Goal: Task Accomplishment & Management: Manage account settings

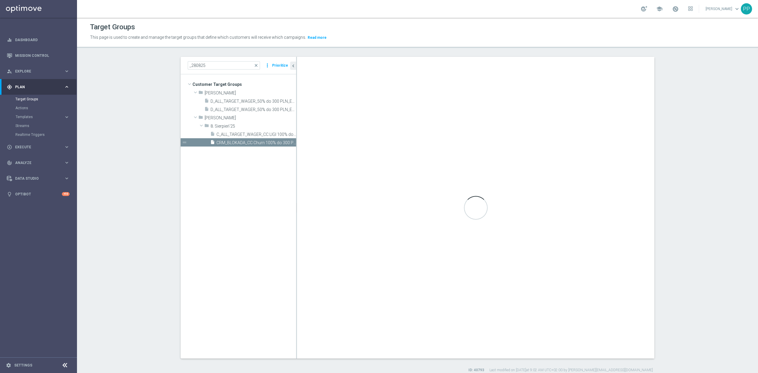
scroll to position [5, 0]
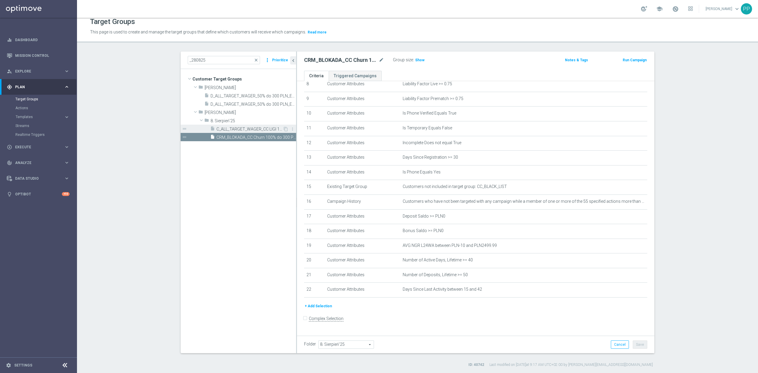
click at [235, 130] on span "C_ALL_TARGET_WAGER_CC LIGI 100% do 300 PLN_280825" at bounding box center [249, 129] width 66 height 5
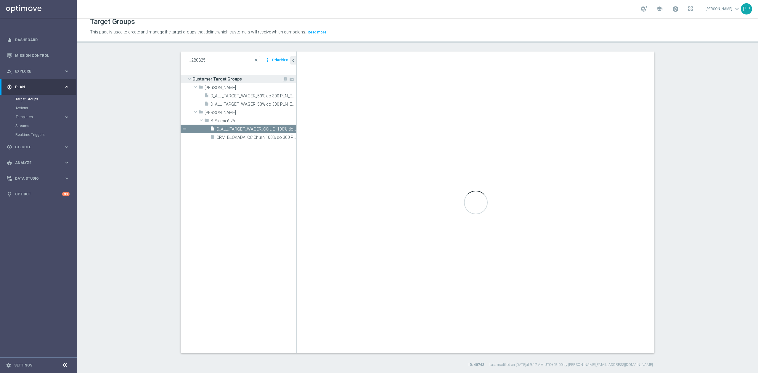
scroll to position [146, 0]
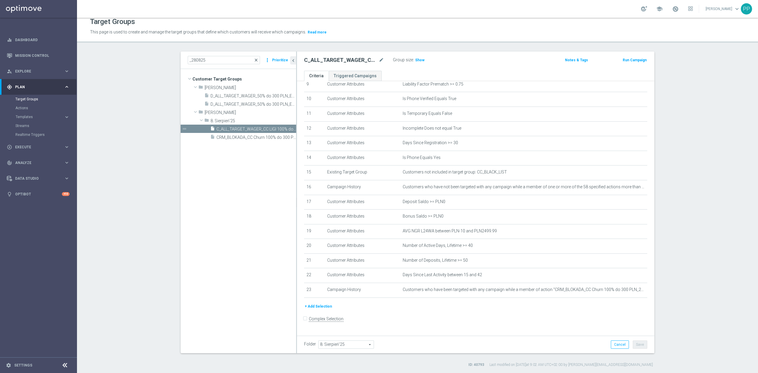
click at [254, 61] on span "close" at bounding box center [256, 60] width 5 height 5
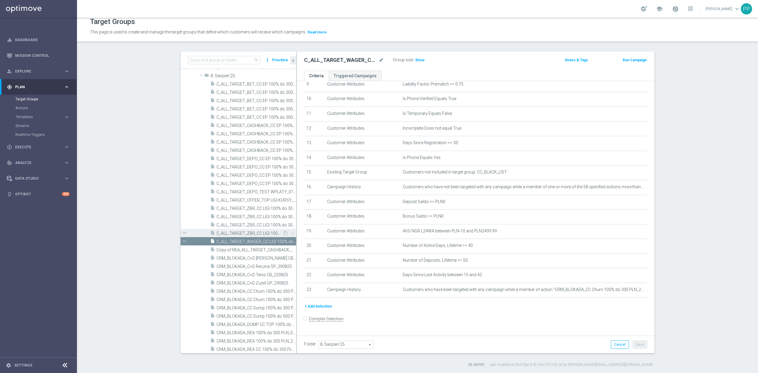
scroll to position [4045, 0]
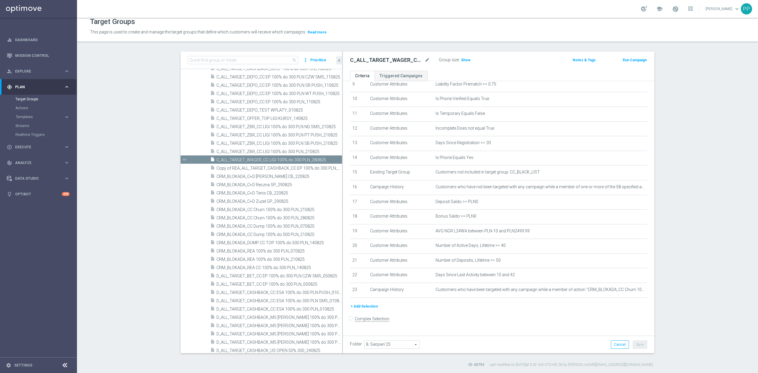
drag, startPoint x: 293, startPoint y: 227, endPoint x: 346, endPoint y: 223, distance: 53.1
click at [346, 223] on as-split "search more_vert Prioritize Customer Target Groups library_add create_new_folder" at bounding box center [416, 202] width 473 height 302
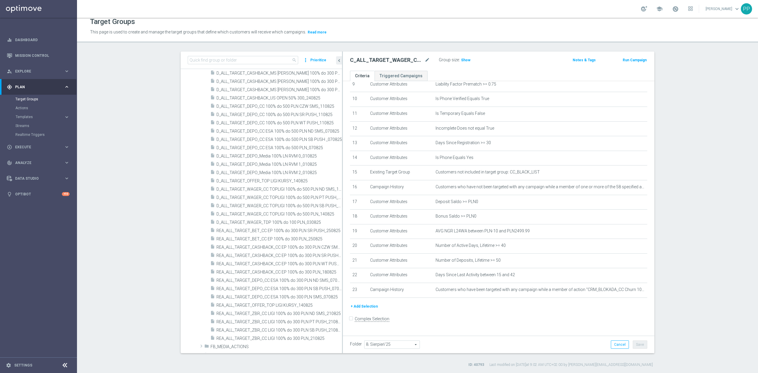
scroll to position [4282, 0]
click at [298, 239] on span "REA_ALL_TARGET_BET_CC EP 100% do 300 PLN_250825" at bounding box center [271, 238] width 111 height 5
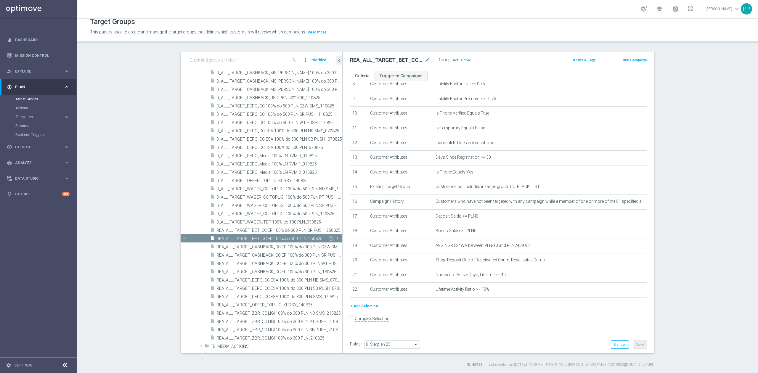
scroll to position [131, 0]
click at [328, 239] on icon "content_copy" at bounding box center [330, 238] width 5 height 5
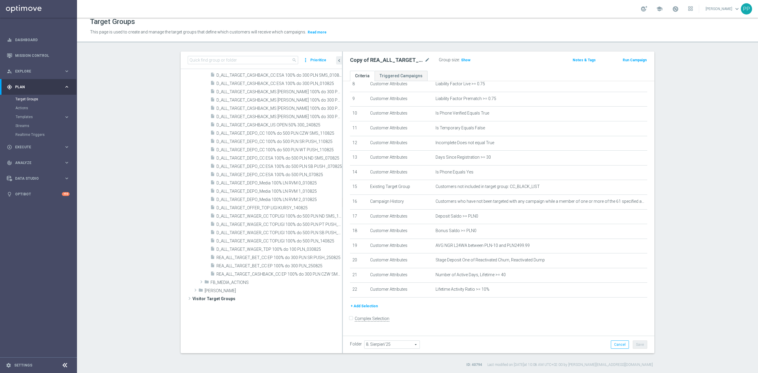
scroll to position [3974, 0]
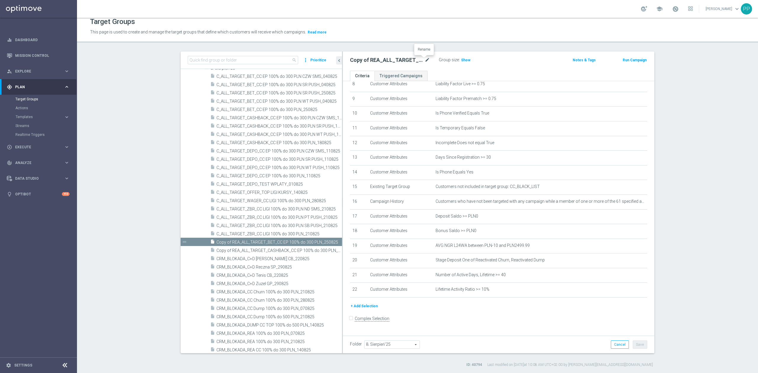
click at [426, 59] on icon "mode_edit" at bounding box center [426, 60] width 5 height 7
click at [402, 59] on input "Copy of REA_ALL_TARGET_BET_CC EP 100% do 300 PLN_250825" at bounding box center [390, 61] width 80 height 8
drag, startPoint x: 404, startPoint y: 59, endPoint x: 325, endPoint y: 59, distance: 78.7
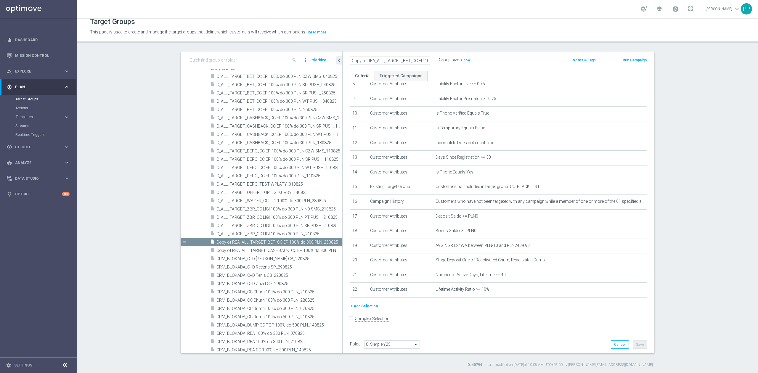
click at [325, 59] on as-split "search more_vert Prioritize Customer Target Groups library_add create_new_folder" at bounding box center [416, 202] width 473 height 302
click at [366, 60] on input "Copy of REA_ALL_TARGET_BET_CC EP 100% do 300 PLN_250825" at bounding box center [390, 61] width 80 height 8
click at [364, 60] on input "Copy of REA_ALL_TARGET_BET_CC EP 100% do 300 PLN_250825" at bounding box center [390, 61] width 80 height 8
click at [401, 60] on input "REA_ALL_TARGET_BET_CC EP 100% do 300 PLN_250825" at bounding box center [390, 61] width 80 height 8
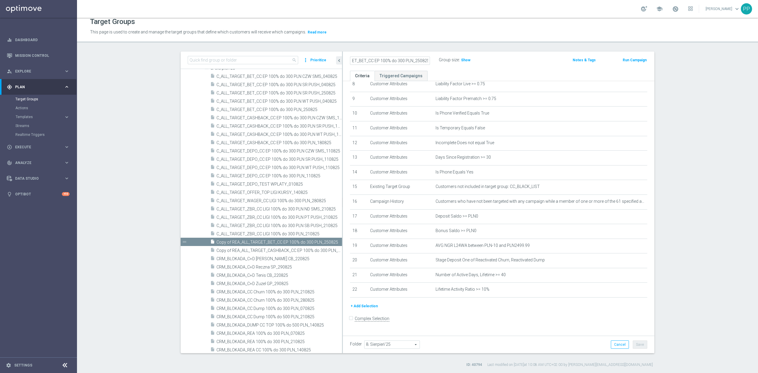
drag, startPoint x: 378, startPoint y: 59, endPoint x: 443, endPoint y: 59, distance: 65.1
click at [443, 60] on div "REA_ALL_TARGET_BET_CC EP 100% do 300 PLN_250825 Group size : Show" at bounding box center [447, 60] width 204 height 9
click at [408, 59] on input "REA_ALL_TARGET_BET_CC EP 100% do 300 PLN_250825" at bounding box center [390, 61] width 80 height 8
drag, startPoint x: 409, startPoint y: 60, endPoint x: 341, endPoint y: 61, distance: 67.2
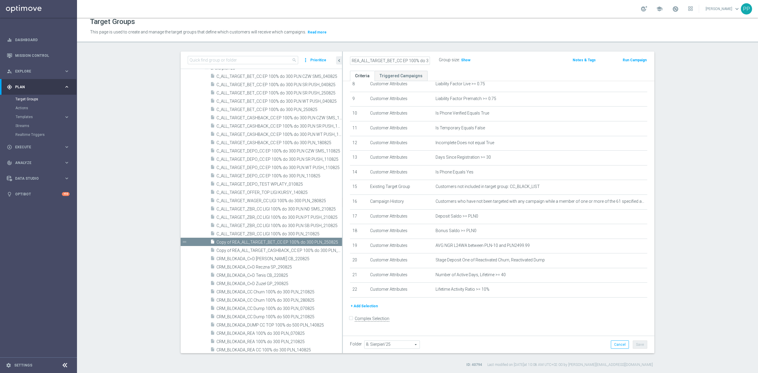
click at [343, 61] on div "REA_ALL_TARGET_BET_CC EP 100% do 300 PLN_250825 Group size : Show Notes & Tags …" at bounding box center [498, 60] width 311 height 19
click at [392, 60] on input "REA_ALL_TARGET_BET_CC EP 100% do 300 PLN_250825" at bounding box center [390, 61] width 80 height 8
type input "REA_ALL_TARGET_WAGER_CC EP 100% do 300 PLN_250825"
click at [424, 59] on icon "mode_edit" at bounding box center [426, 60] width 5 height 7
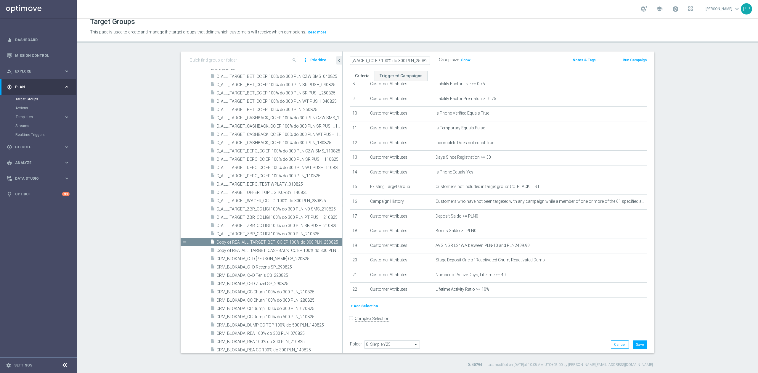
click at [375, 59] on input "REA_ALL_TARGET_WAGER_CC EP 100% do 300 PLN_250825" at bounding box center [390, 61] width 80 height 8
drag, startPoint x: 382, startPoint y: 58, endPoint x: 323, endPoint y: 63, distance: 58.8
click at [323, 63] on as-split "search more_vert Prioritize Customer Target Groups library_add create_new_folder" at bounding box center [416, 202] width 473 height 302
click at [360, 59] on input "REA_ALL_TARGET_WAGER_CC EP 100% do 300 PLN_250825" at bounding box center [390, 61] width 80 height 8
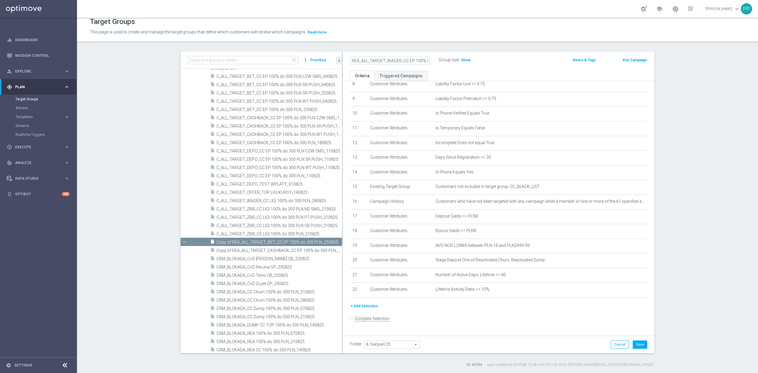
scroll to position [0, 35]
drag, startPoint x: 360, startPoint y: 59, endPoint x: 436, endPoint y: 59, distance: 76.0
click at [436, 59] on div "REA_ALL_TARGET_WAGER_CC EP 100% do 300 PLN_250825 Group size : Show" at bounding box center [447, 60] width 204 height 9
click at [384, 60] on input "REA_ALL_TARGET_WAGER_CC EP 100% do 300 PLN_250825" at bounding box center [390, 61] width 80 height 8
click at [375, 60] on input "REA_ALL_TARGET_WAGER_CC EP 100% do 300 PLN_250825" at bounding box center [390, 61] width 80 height 8
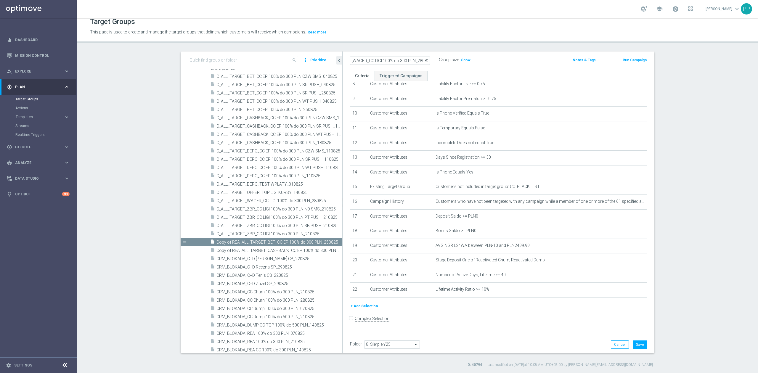
type input "REA_ALL_TARGET_WAGER_CC LIGI 100% do 300 PLN_280825"
click at [635, 347] on button "Save" at bounding box center [639, 344] width 14 height 8
drag, startPoint x: 621, startPoint y: 203, endPoint x: 515, endPoint y: 194, distance: 106.0
click at [0, 0] on icon "mode_edit" at bounding box center [0, 0] width 0 height 0
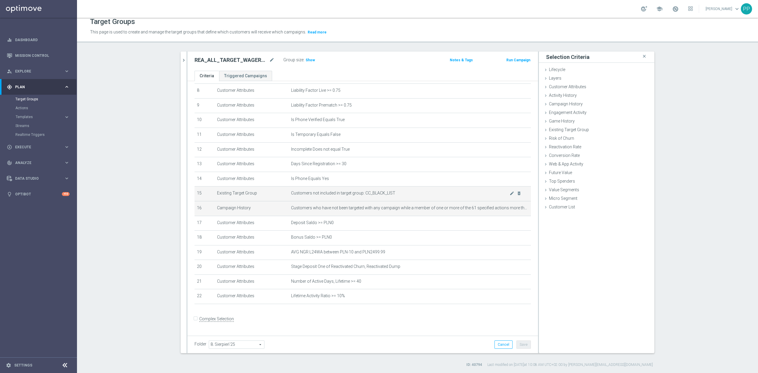
scroll to position [125, 0]
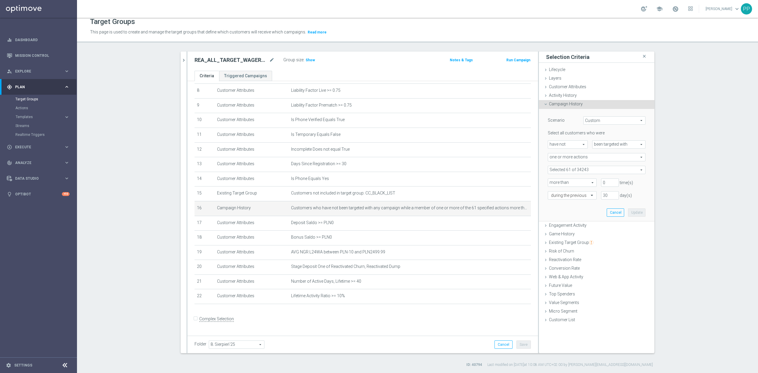
click at [550, 170] on span at bounding box center [596, 170] width 97 height 8
click at [550, 171] on input "search" at bounding box center [596, 170] width 98 height 8
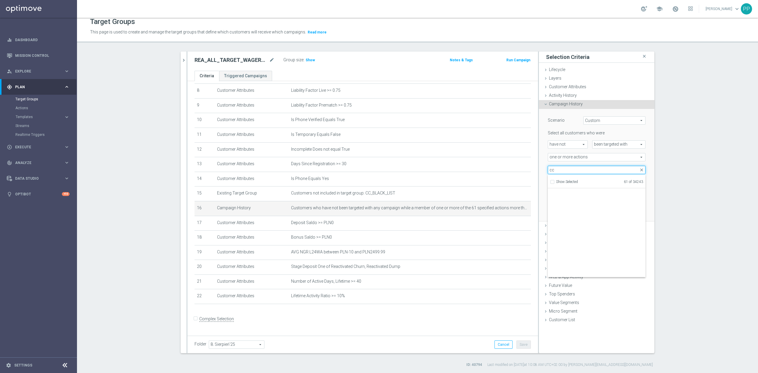
scroll to position [18383, 0]
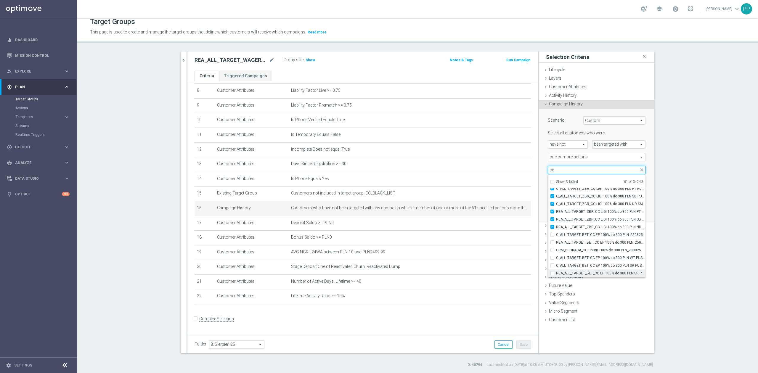
type input "cc"
click at [615, 275] on span "REA_ALL_TARGET_BET_CC EP 100% do 300 PLN SR PUSH_250825" at bounding box center [600, 273] width 89 height 5
click at [556, 275] on input "REA_ALL_TARGET_BET_CC EP 100% do 300 PLN SR PUSH_250825" at bounding box center [554, 273] width 4 height 4
checkbox input "true"
type input "Selected 62 of 34243"
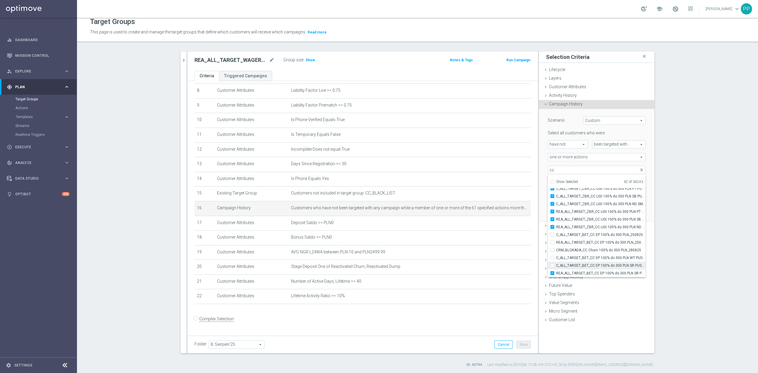
click at [609, 267] on span "C_ALL_TARGET_BET_CC EP 100% do 300 PLN SR PUSH_250825" at bounding box center [600, 265] width 89 height 5
click at [556, 267] on input "C_ALL_TARGET_BET_CC EP 100% do 300 PLN SR PUSH_250825" at bounding box center [554, 265] width 4 height 4
checkbox input "true"
type input "Selected 63 of 34243"
click at [604, 256] on span "C_ALL_TARGET_BET_CC EP 100% do 300 PLN WT PUSH_250825" at bounding box center [600, 257] width 89 height 5
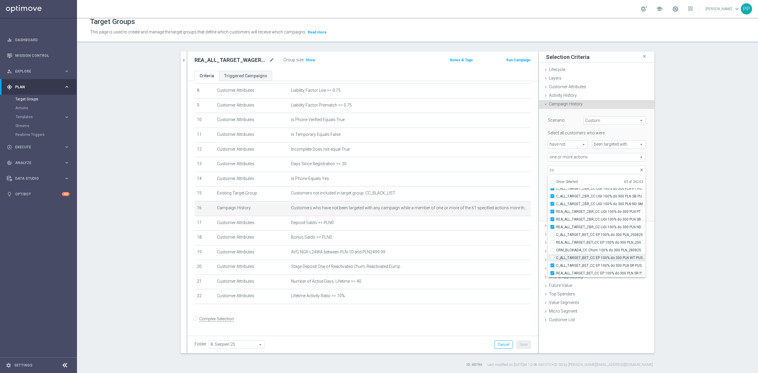
click at [556, 256] on input "C_ALL_TARGET_BET_CC EP 100% do 300 PLN WT PUSH_250825" at bounding box center [554, 258] width 4 height 4
checkbox input "true"
type input "Selected 64 of 34243"
click at [599, 246] on label "CRM_BLOKADA_CC Churn 100% do 300 PLN_280825" at bounding box center [600, 250] width 89 height 8
click at [556, 248] on input "CRM_BLOKADA_CC Churn 100% do 300 PLN_280825" at bounding box center [554, 250] width 4 height 4
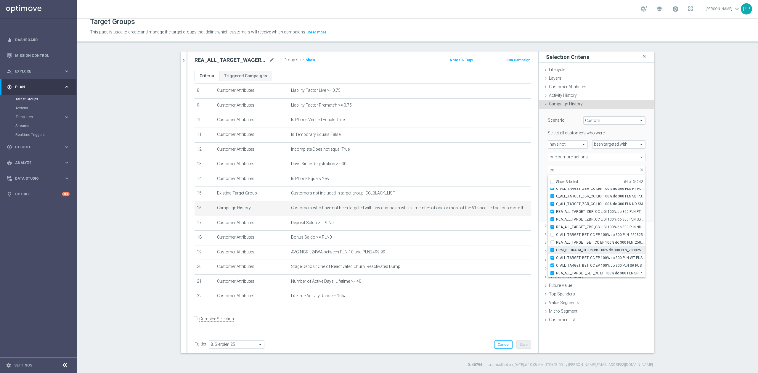
checkbox input "true"
type input "Selected 65 of 34243"
click at [598, 241] on span "REA_ALL_TARGET_BET_CC EP 100% do 300 PLN_250825" at bounding box center [600, 242] width 89 height 5
click at [556, 241] on input "REA_ALL_TARGET_BET_CC EP 100% do 300 PLN_250825" at bounding box center [554, 242] width 4 height 4
checkbox input "true"
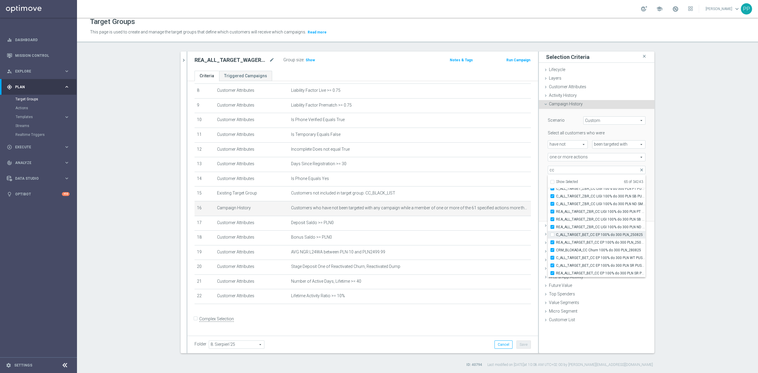
type input "Selected 66 of 34243"
click at [596, 233] on span "C_ALL_TARGET_BET_CC EP 100% do 300 PLN_250825" at bounding box center [600, 234] width 89 height 5
click at [556, 233] on input "C_ALL_TARGET_BET_CC EP 100% do 300 PLN_250825" at bounding box center [554, 235] width 4 height 4
checkbox input "true"
type input "Selected 67 of 34243"
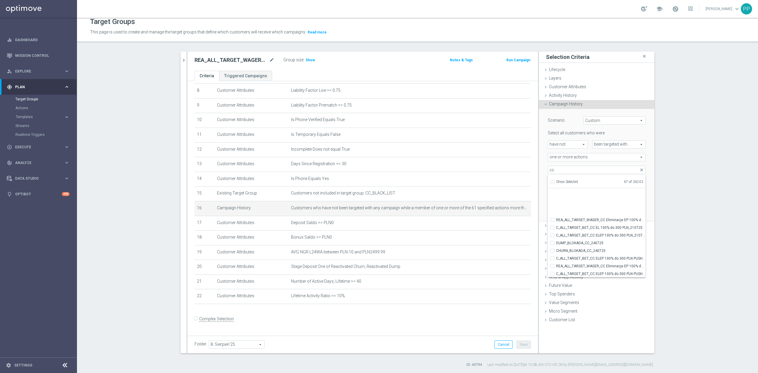
scroll to position [17852, 0]
click at [592, 233] on span "D_ALL_TARGET_BET_CC 100% do 500 PLN_240725" at bounding box center [600, 234] width 89 height 5
click at [556, 233] on input "D_ALL_TARGET_BET_CC 100% do 500 PLN_240725" at bounding box center [554, 234] width 4 height 4
checkbox input "false"
type input "Selected 66 of 34243"
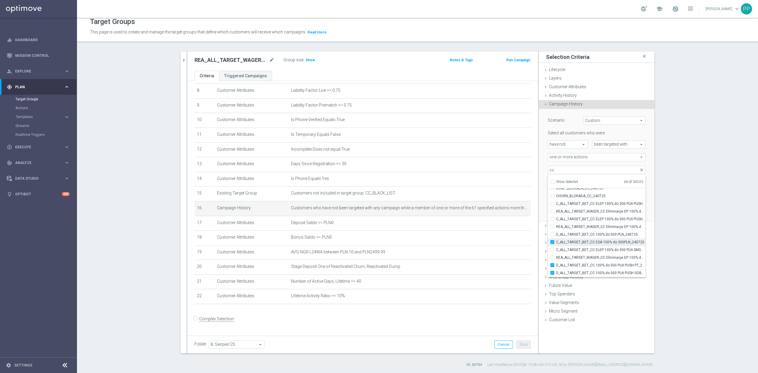
click at [592, 241] on span "C_ALL_TARGET_BET_CC ESA 100% do 300PLN_240725" at bounding box center [600, 242] width 89 height 5
click at [556, 241] on input "C_ALL_TARGET_BET_CC ESA 100% do 300PLN_240725" at bounding box center [554, 242] width 4 height 4
checkbox input "false"
type input "Selected 65 of 34243"
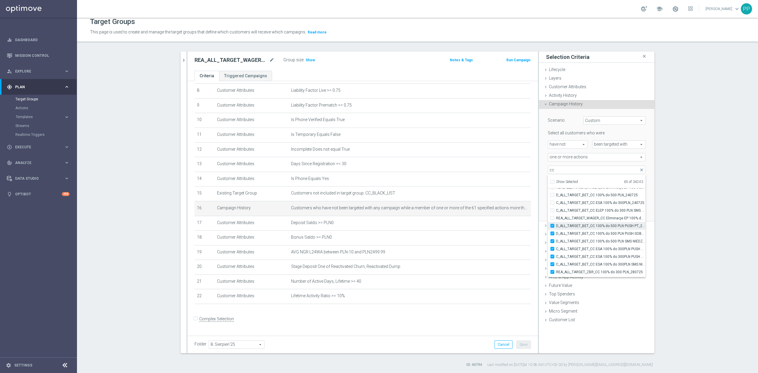
click at [590, 228] on span "D_ALL_TARGET_BET_CC 100% do 500 PLN PUSH PT_240725" at bounding box center [600, 225] width 89 height 5
click at [556, 228] on input "D_ALL_TARGET_BET_CC 100% do 500 PLN PUSH PT_240725" at bounding box center [554, 226] width 4 height 4
checkbox input "false"
type input "Selected 64 of 34243"
click at [590, 232] on span "D_ALL_TARGET_BET_CC 100% do 500 PLN PUSH SOB_240725" at bounding box center [600, 233] width 89 height 5
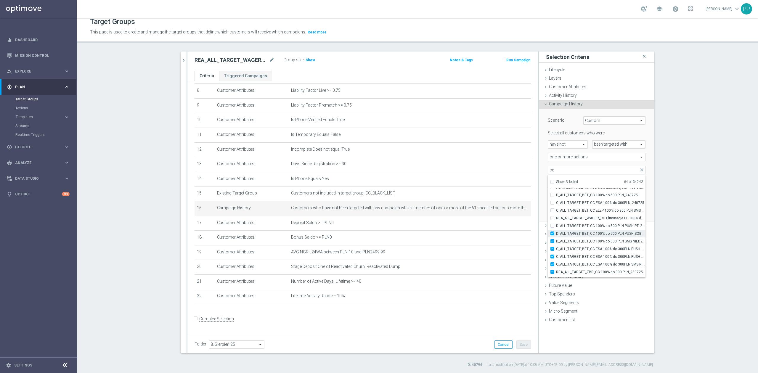
click at [556, 232] on input "D_ALL_TARGET_BET_CC 100% do 500 PLN PUSH SOB_240725" at bounding box center [554, 233] width 4 height 4
checkbox input "false"
type input "Selected 63 of 34243"
drag, startPoint x: 590, startPoint y: 238, endPoint x: 590, endPoint y: 244, distance: 5.9
click at [590, 239] on span "D_ALL_TARGET_BET_CC 100% do 500 PLN SMS NIEDZ_240725" at bounding box center [600, 241] width 89 height 5
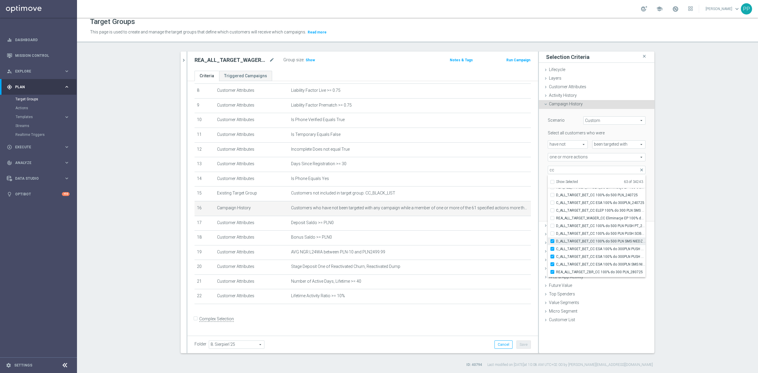
click at [556, 239] on input "D_ALL_TARGET_BET_CC 100% do 500 PLN SMS NIEDZ_240725" at bounding box center [554, 241] width 4 height 4
checkbox input "false"
type input "Selected 62 of 34243"
click at [591, 246] on span "C_ALL_TARGET_BET_CC ESA 100% do 300PLN PUSH PT_240725" at bounding box center [600, 248] width 89 height 5
click at [556, 247] on input "C_ALL_TARGET_BET_CC ESA 100% do 300PLN PUSH PT_240725" at bounding box center [554, 249] width 4 height 4
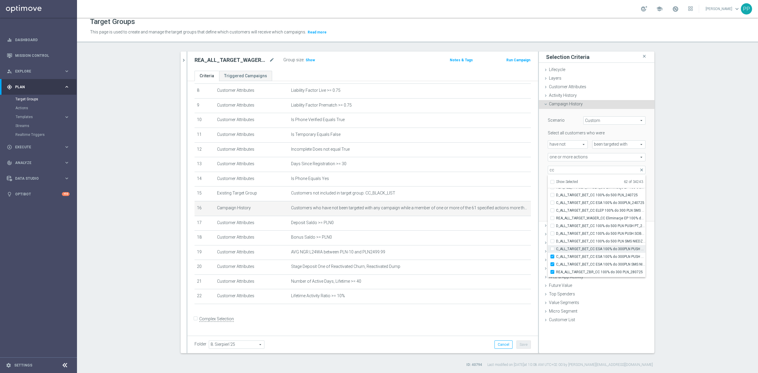
checkbox input "false"
type input "Selected 61 of 34243"
click at [593, 255] on span "C_ALL_TARGET_BET_CC ESA 100% do 300PLN PUSH SOB_240725" at bounding box center [600, 256] width 89 height 5
click at [556, 255] on input "C_ALL_TARGET_BET_CC ESA 100% do 300PLN PUSH SOB_240725" at bounding box center [554, 256] width 4 height 4
checkbox input "false"
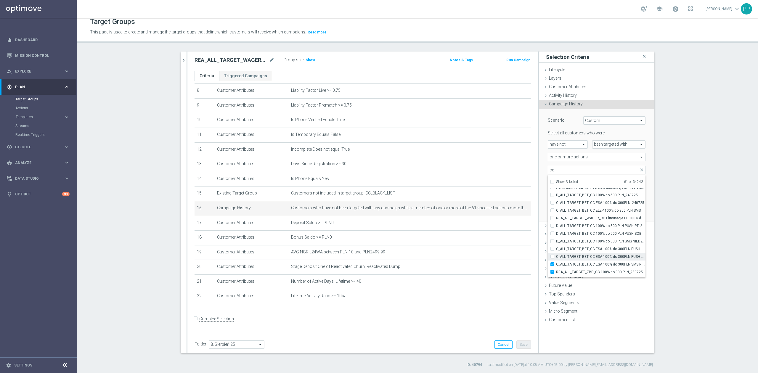
type input "Selected 60 of 34243"
click at [592, 223] on span "C_ALL_TARGET_BET_CC ESA 100% do 300PLN SMS NIEDZ_240725" at bounding box center [600, 224] width 89 height 5
click at [556, 223] on input "C_ALL_TARGET_BET_CC ESA 100% do 300PLN SMS NIEDZ_240725" at bounding box center [554, 225] width 4 height 4
checkbox input "false"
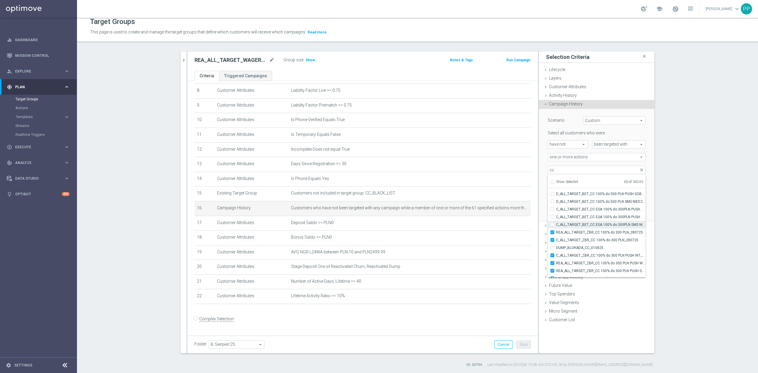
type input "Selected 59 of 34243"
click at [539, 160] on div "Scenario Custom Custom arrow_drop_down search Select all customers who were hav…" at bounding box center [596, 165] width 115 height 113
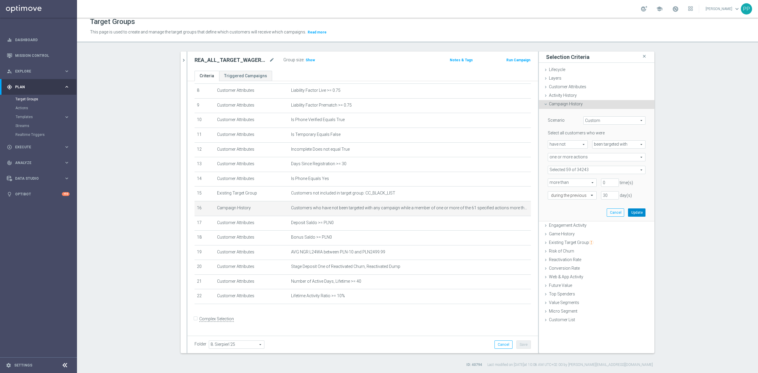
click at [628, 215] on button "Update" at bounding box center [636, 212] width 17 height 8
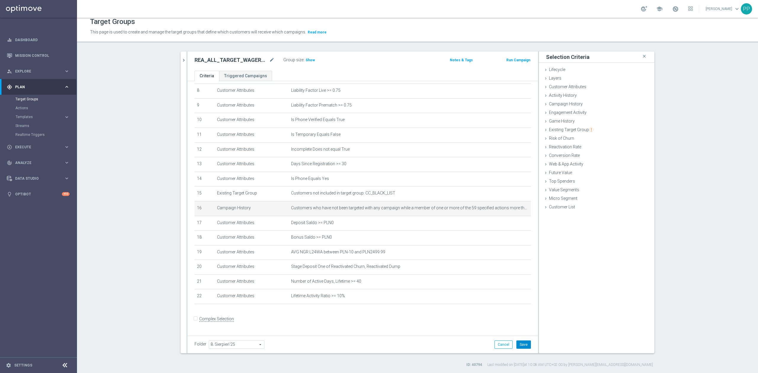
click at [519, 346] on button "Save" at bounding box center [523, 344] width 14 height 8
click at [305, 59] on span "Show" at bounding box center [309, 60] width 9 height 4
click at [270, 62] on icon "mode_edit" at bounding box center [271, 60] width 5 height 7
click at [269, 50] on div "Target Groups This page is used to create and manage the target groups that def…" at bounding box center [417, 195] width 681 height 355
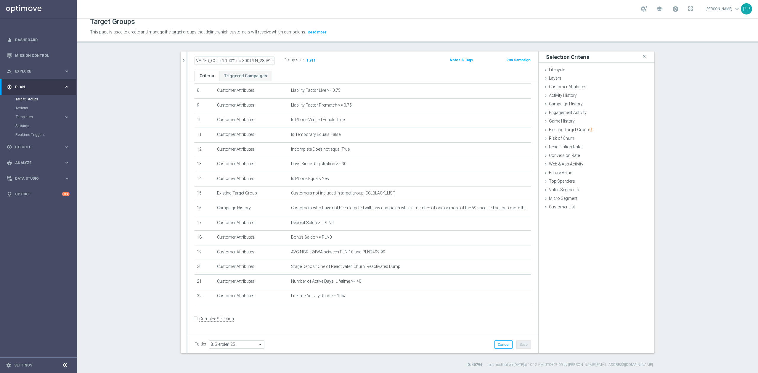
scroll to position [0, 0]
click at [509, 298] on icon "mode_edit" at bounding box center [511, 296] width 5 height 5
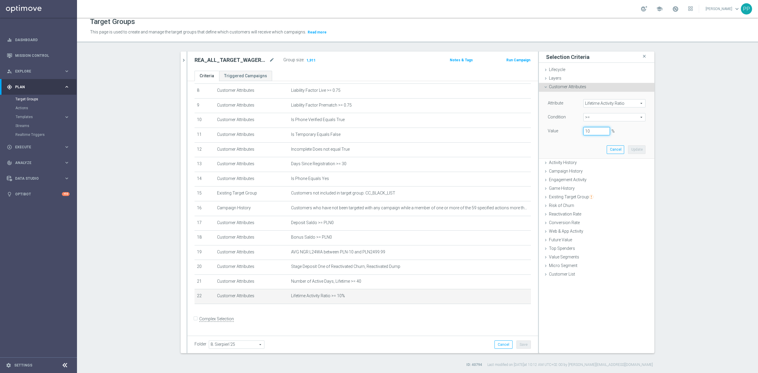
drag, startPoint x: 591, startPoint y: 131, endPoint x: 570, endPoint y: 128, distance: 20.8
click at [570, 128] on div "Value 10 %" at bounding box center [596, 131] width 107 height 9
click at [637, 153] on button "Update" at bounding box center [636, 149] width 17 height 8
type input "0.05"
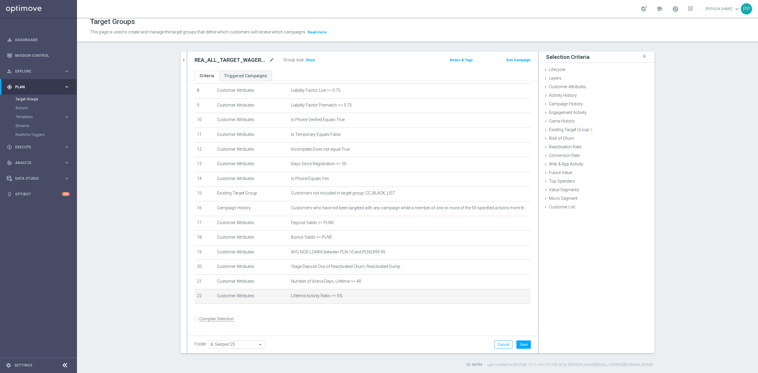
click at [451, 336] on div "Folder 8. Sierpień'25 8. Sierpień'25 arrow_drop_down search Cancel Save Saving.…" at bounding box center [362, 344] width 350 height 17
click at [518, 345] on button "Save" at bounding box center [523, 344] width 14 height 8
click at [305, 59] on span "Show" at bounding box center [309, 60] width 9 height 4
click at [270, 60] on icon "mode_edit" at bounding box center [271, 60] width 5 height 7
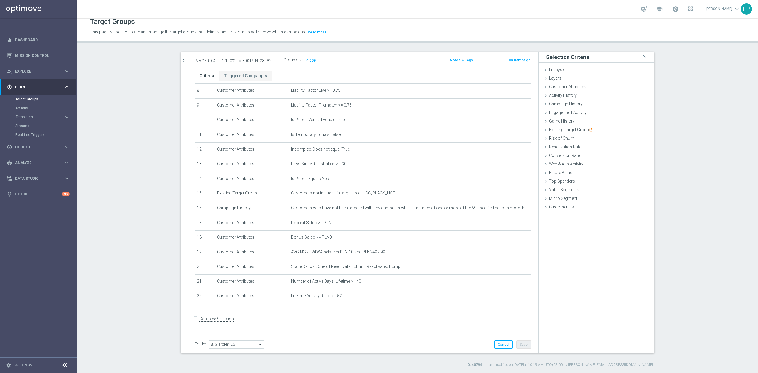
click at [295, 49] on div "Target Groups This page is used to create and manage the target groups that def…" at bounding box center [417, 195] width 681 height 355
click at [509, 298] on icon "mode_edit" at bounding box center [511, 296] width 5 height 5
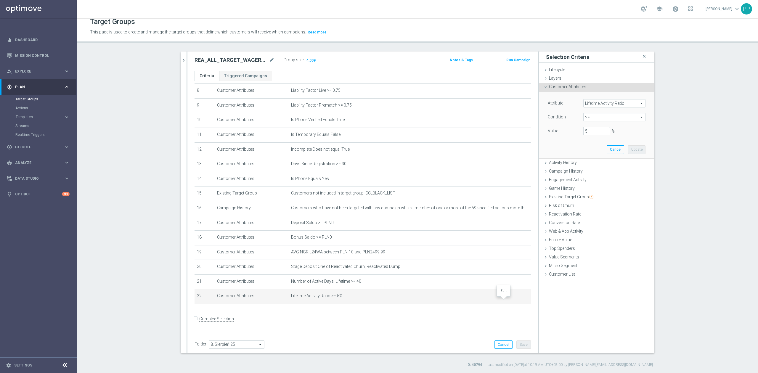
drag, startPoint x: 505, startPoint y: 302, endPoint x: 420, endPoint y: 319, distance: 85.7
click at [417, 321] on form "Complex Selection Invalid Expression" at bounding box center [362, 325] width 336 height 22
click at [509, 298] on icon "mode_edit" at bounding box center [511, 296] width 5 height 5
drag, startPoint x: 583, startPoint y: 133, endPoint x: 570, endPoint y: 131, distance: 13.5
click at [570, 131] on div "Value 5 %" at bounding box center [596, 131] width 107 height 9
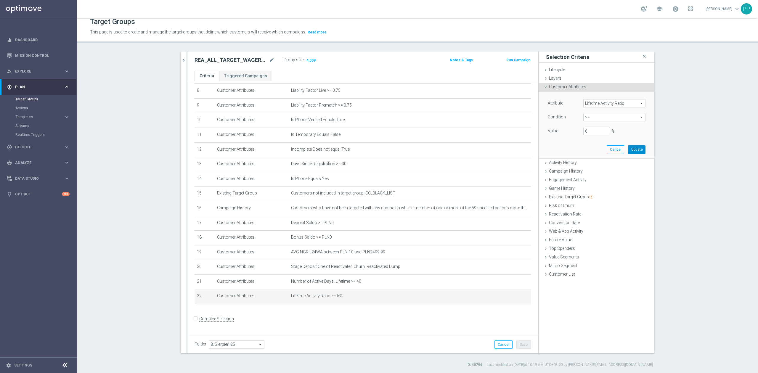
click at [632, 149] on button "Update" at bounding box center [636, 149] width 17 height 8
type input "0.06"
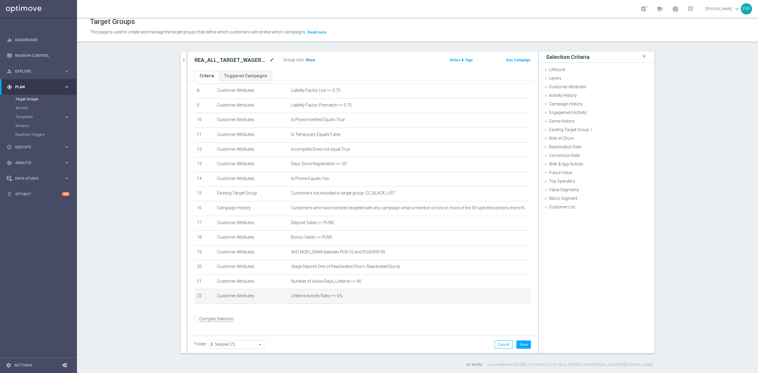
click at [310, 61] on span "Show" at bounding box center [309, 60] width 9 height 4
click at [517, 347] on button "Save" at bounding box center [523, 344] width 14 height 8
drag, startPoint x: 502, startPoint y: 301, endPoint x: 567, endPoint y: 209, distance: 112.8
click at [0, 0] on icon "mode_edit" at bounding box center [0, 0] width 0 height 0
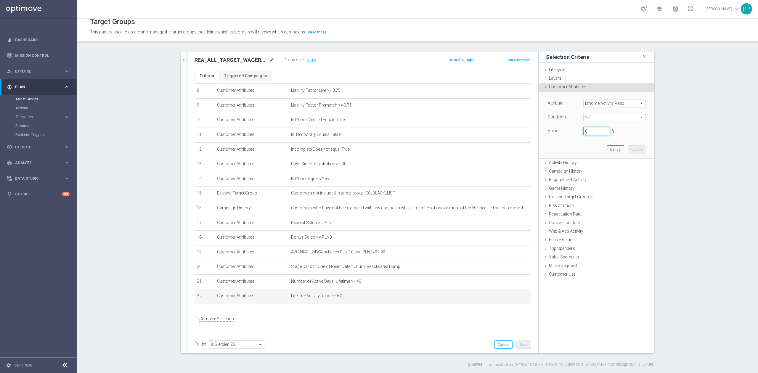
drag, startPoint x: 592, startPoint y: 136, endPoint x: 579, endPoint y: 133, distance: 12.9
click at [579, 133] on div "Value 6 %" at bounding box center [596, 131] width 107 height 9
type input "5"
click at [628, 151] on button "Update" at bounding box center [636, 149] width 17 height 8
type input "0.055"
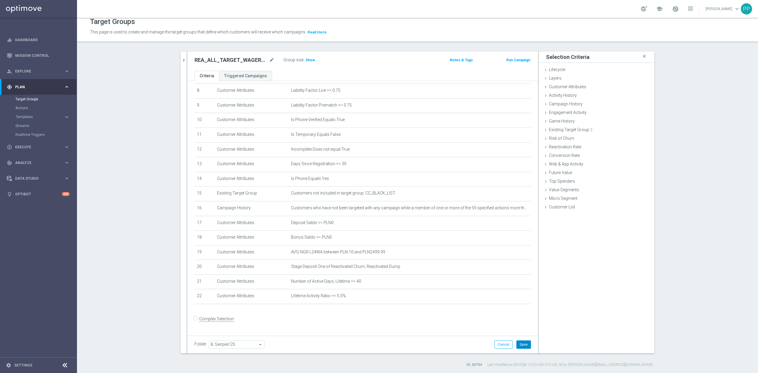
click at [523, 344] on button "Save" at bounding box center [523, 344] width 14 height 8
click at [309, 59] on span "Show" at bounding box center [309, 60] width 9 height 4
click at [269, 57] on icon "mode_edit" at bounding box center [271, 60] width 5 height 7
click at [273, 40] on header "Target Groups This page is used to create and manage the target groups that def…" at bounding box center [417, 27] width 681 height 30
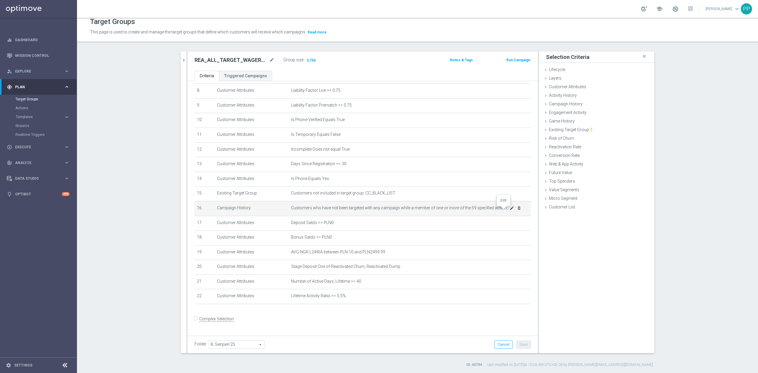
click at [509, 210] on icon "mode_edit" at bounding box center [511, 208] width 5 height 5
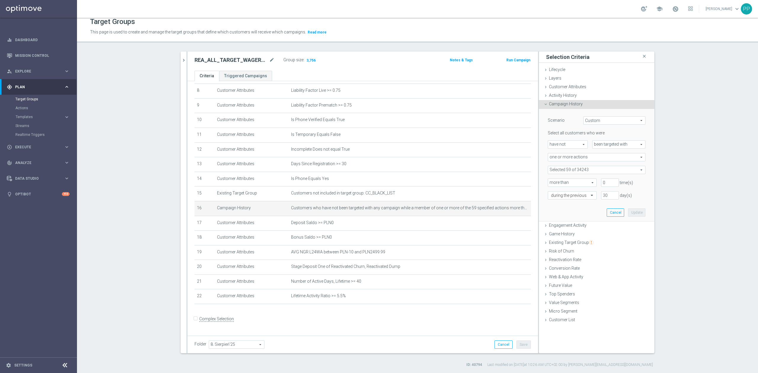
click at [574, 162] on div "Select all customers who were have not have not arrow_drop_down search been tar…" at bounding box center [596, 164] width 98 height 69
click at [576, 158] on span "one or more actions" at bounding box center [596, 157] width 97 height 8
click at [574, 170] on span at bounding box center [596, 170] width 97 height 8
click at [574, 170] on input "search" at bounding box center [596, 170] width 98 height 8
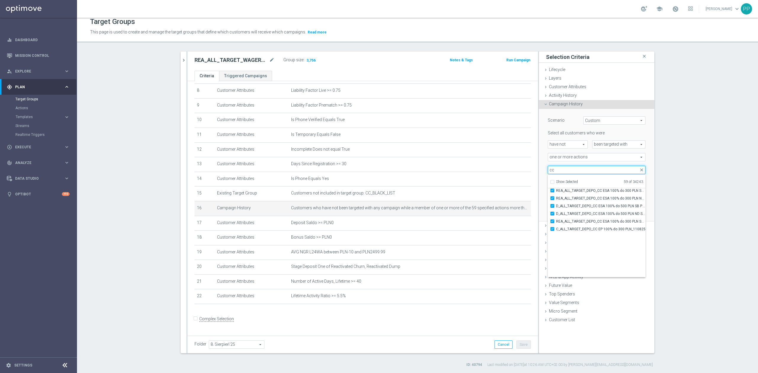
scroll to position [18068, 0]
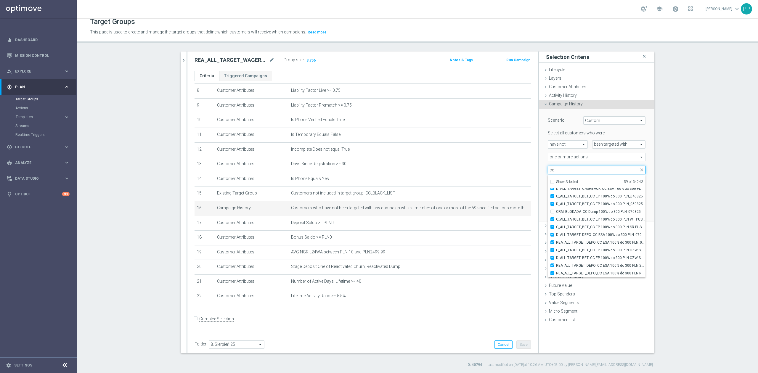
type input "cc"
click at [143, 236] on section "search more_vert Prioritize Customer Target Groups library_add create_new_folder" at bounding box center [417, 209] width 681 height 316
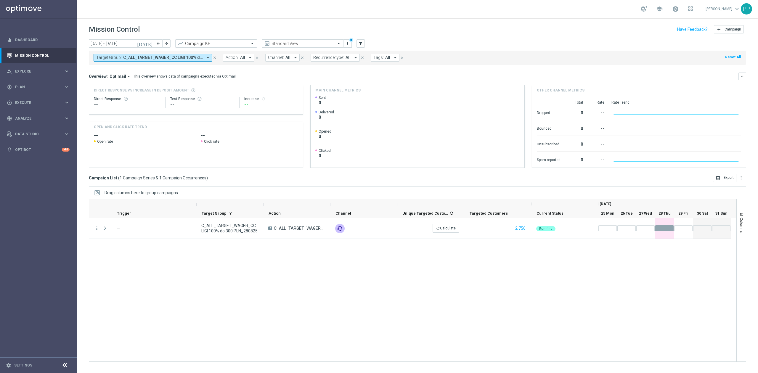
click at [28, 104] on span "Execute" at bounding box center [39, 103] width 49 height 4
click at [33, 114] on link "Campaign Builder" at bounding box center [38, 114] width 46 height 5
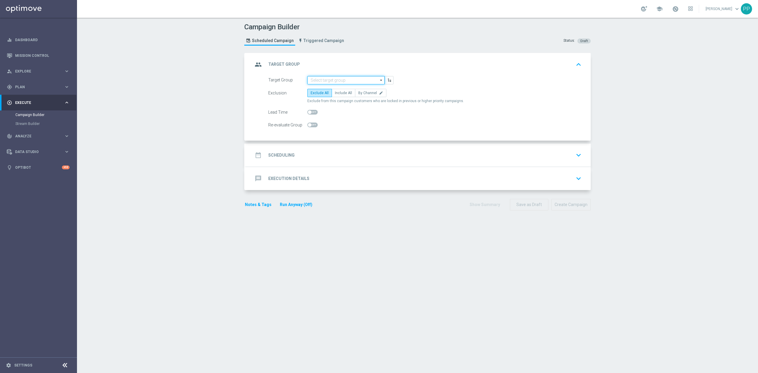
click at [357, 80] on input at bounding box center [345, 80] width 77 height 8
paste input "REA_ALL_TARGET_WAGER_CC LIGI 100% do 300 PLN_280825"
click at [346, 89] on div "REA_ALL_TARGET_WAGER_CC LIGI 100% do 300 PLN_280825" at bounding box center [345, 91] width 71 height 11
type input "REA_ALL_TARGET_WAGER_CC LIGI 100% do 300 PLN_280825"
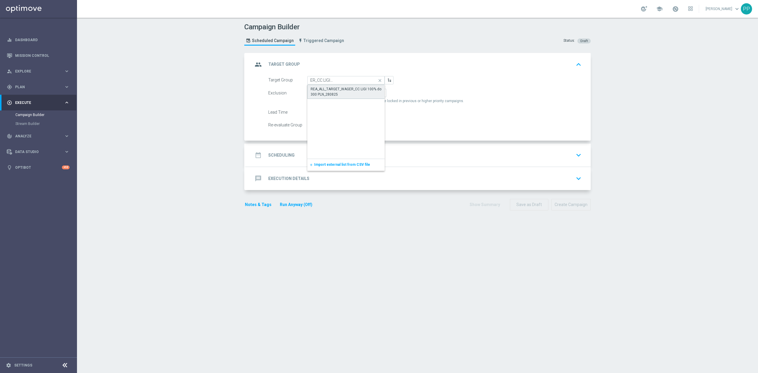
scroll to position [0, 0]
click at [358, 95] on label "By Channel edit" at bounding box center [370, 93] width 31 height 8
click at [358, 95] on input "By Channel edit" at bounding box center [360, 94] width 4 height 4
radio input "true"
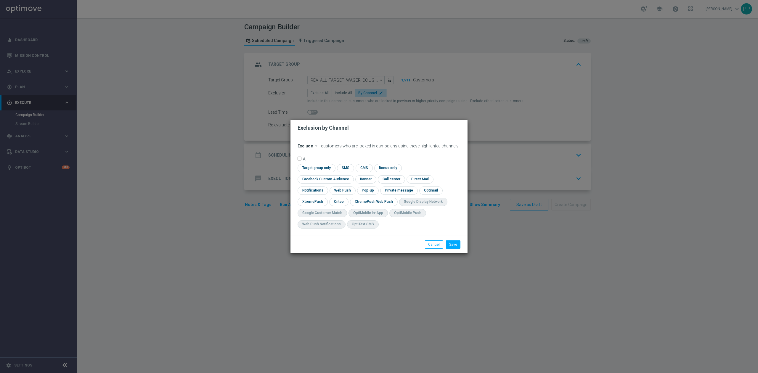
click at [303, 148] on span "Exclude" at bounding box center [304, 146] width 15 height 5
click at [0, 0] on span "Include" at bounding box center [0, 0] width 0 height 0
click at [351, 175] on input "checkbox" at bounding box center [324, 179] width 54 height 8
checkbox input "true"
click at [341, 204] on input "checkbox" at bounding box center [338, 202] width 18 height 8
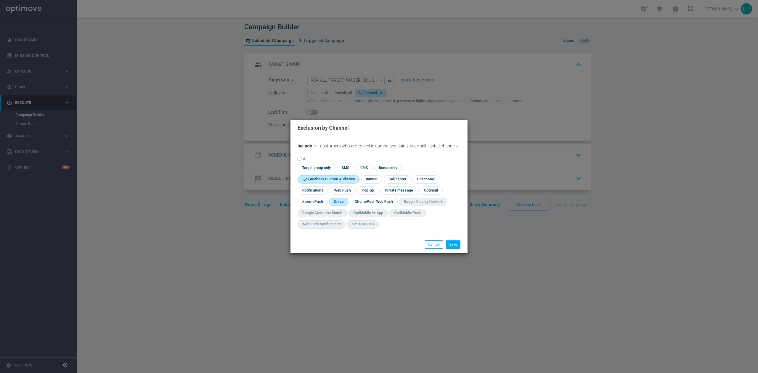
checkbox input "true"
click at [455, 249] on button "Save" at bounding box center [453, 244] width 14 height 8
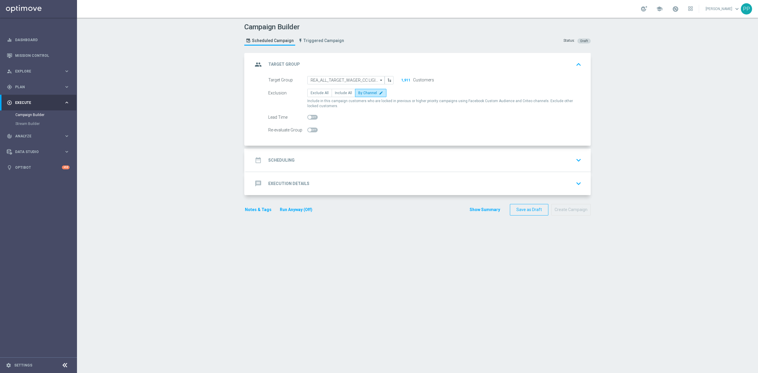
click at [393, 160] on div "date_range Scheduling keyboard_arrow_down" at bounding box center [418, 159] width 331 height 11
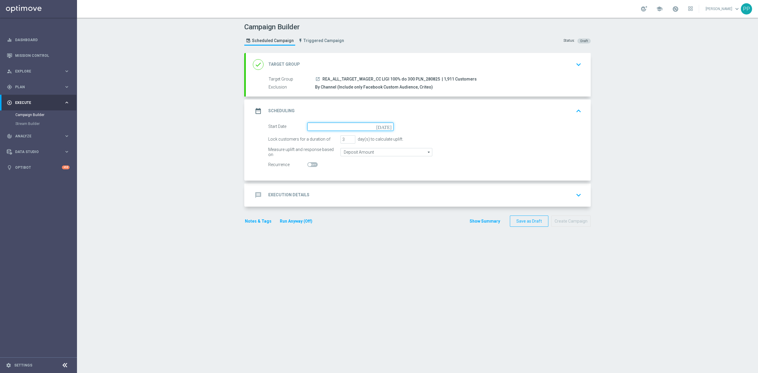
click at [351, 127] on input at bounding box center [350, 127] width 86 height 8
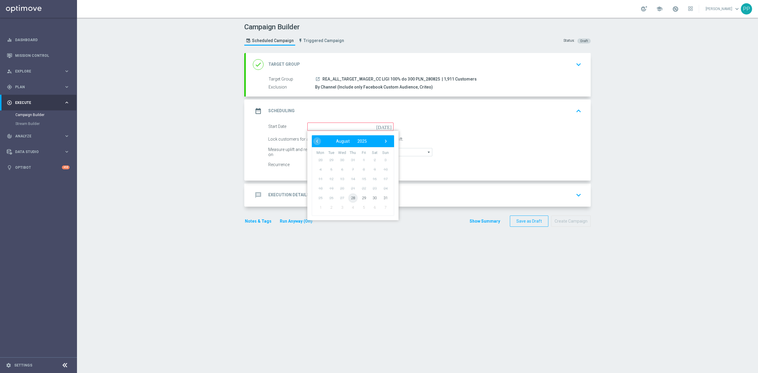
click at [349, 199] on span "28" at bounding box center [352, 197] width 9 height 9
type input "28 Aug 2025"
click at [336, 140] on div "Lock customers for a duration of 3 day(s) to calculate uplift." at bounding box center [425, 139] width 322 height 8
click at [198, 154] on div "Campaign Builder Scheduled Campaign Triggered Campaign Status: Draft done Targe…" at bounding box center [417, 195] width 681 height 355
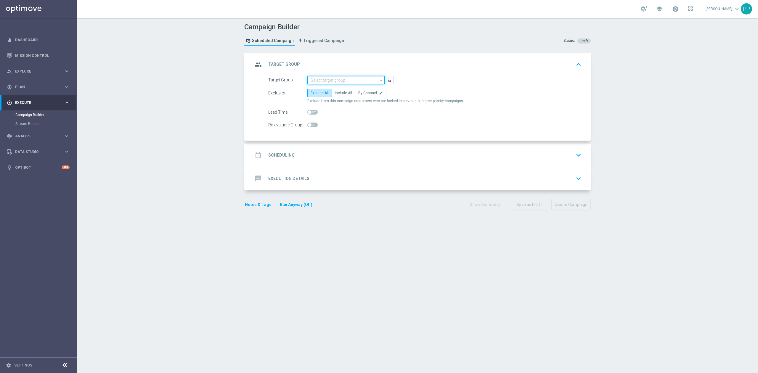
click at [343, 80] on input at bounding box center [345, 80] width 77 height 8
paste input "REA_ALL_TARGET_WAGER_CC LIGI 100% do 300 PLN_280825"
click at [341, 88] on div "REA_ALL_TARGET_WAGER_CC LIGI 100% do 300 PLN_280825" at bounding box center [345, 91] width 71 height 11
type input "REA_ALL_TARGET_WAGER_CC LIGI 100% do 300 PLN_280825"
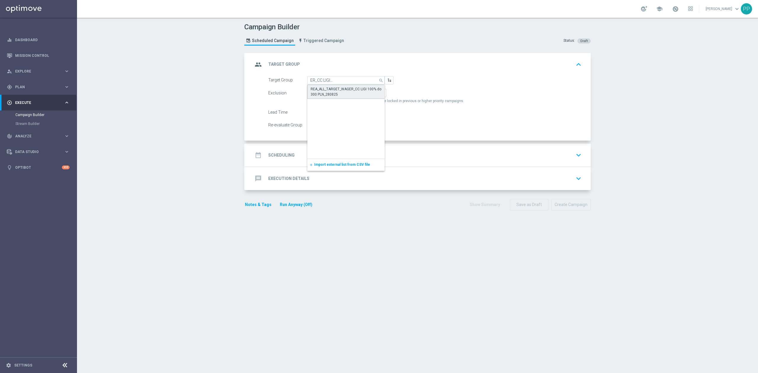
scroll to position [0, 0]
click at [343, 96] on label "Include All" at bounding box center [343, 93] width 24 height 8
click at [339, 96] on input "Include All" at bounding box center [337, 94] width 4 height 4
radio input "true"
click at [360, 94] on span "By Channel" at bounding box center [367, 93] width 19 height 4
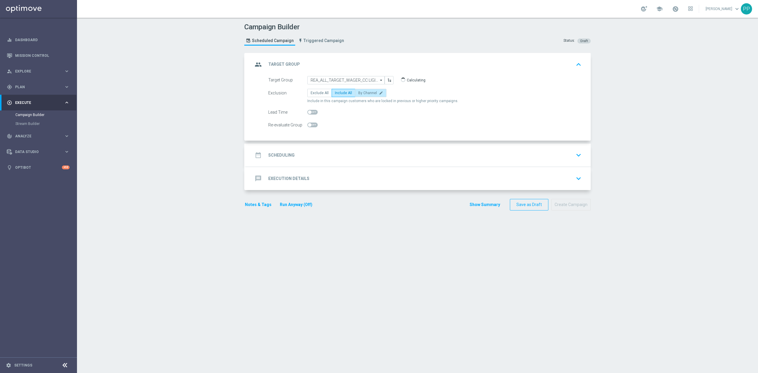
click at [360, 94] on input "By Channel edit" at bounding box center [360, 94] width 4 height 4
radio input "true"
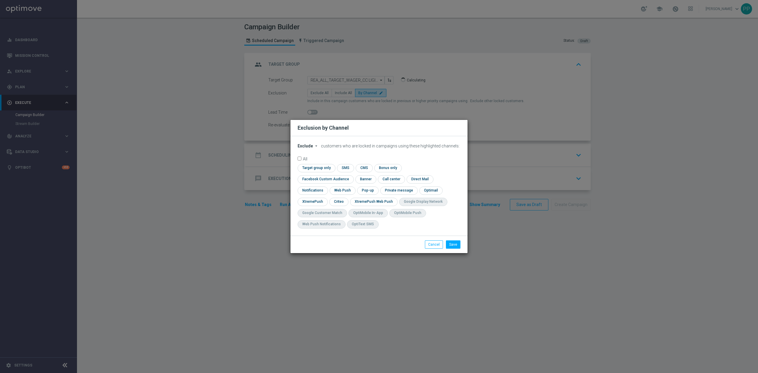
click at [251, 153] on modal-container "Exclusion by Channel Exclude arrow_drop_down × Exclude customers who are locked…" at bounding box center [379, 186] width 758 height 373
click at [309, 148] on span "Exclude" at bounding box center [304, 146] width 15 height 5
click at [0, 0] on span "Include" at bounding box center [0, 0] width 0 height 0
click at [351, 175] on input "checkbox" at bounding box center [324, 179] width 54 height 8
checkbox input "true"
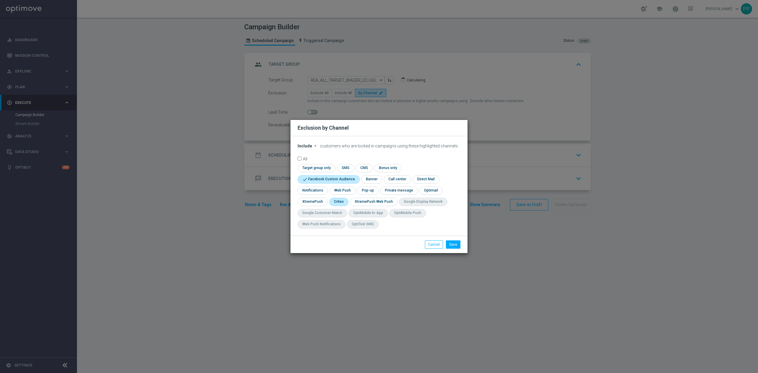
click at [334, 204] on input "checkbox" at bounding box center [338, 202] width 18 height 8
checkbox input "true"
click at [456, 247] on button "Save" at bounding box center [453, 244] width 14 height 8
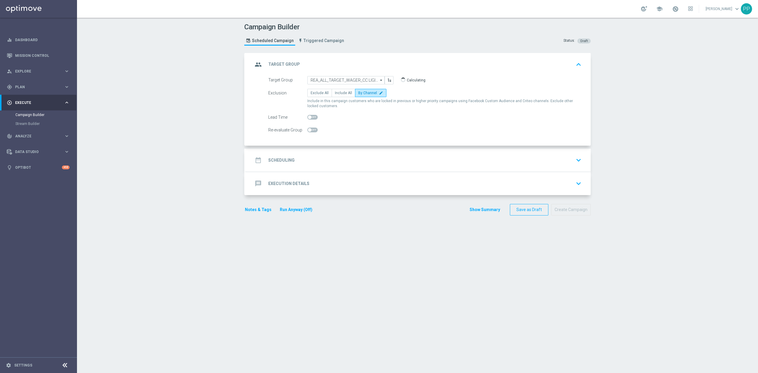
click at [363, 160] on div "date_range Scheduling keyboard_arrow_down" at bounding box center [418, 159] width 331 height 11
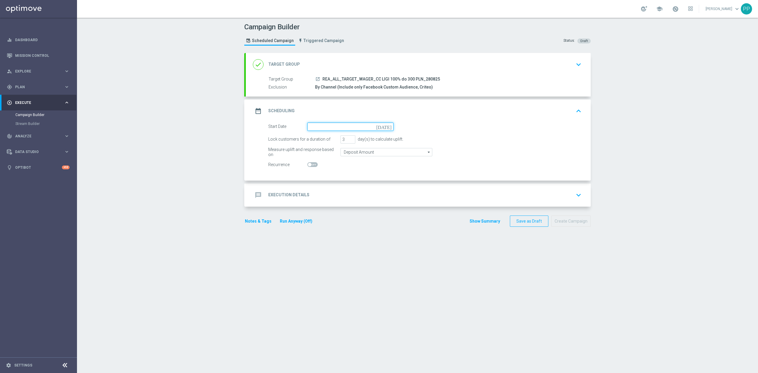
click at [333, 129] on input at bounding box center [350, 127] width 86 height 8
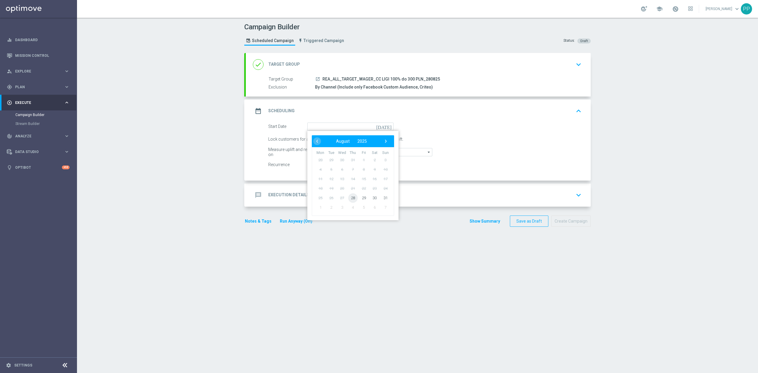
click at [352, 200] on span "28" at bounding box center [352, 197] width 9 height 9
type input "28 Aug 2025"
click at [180, 134] on div "Campaign Builder Scheduled Campaign Triggered Campaign Status: Draft done Targe…" at bounding box center [417, 195] width 681 height 355
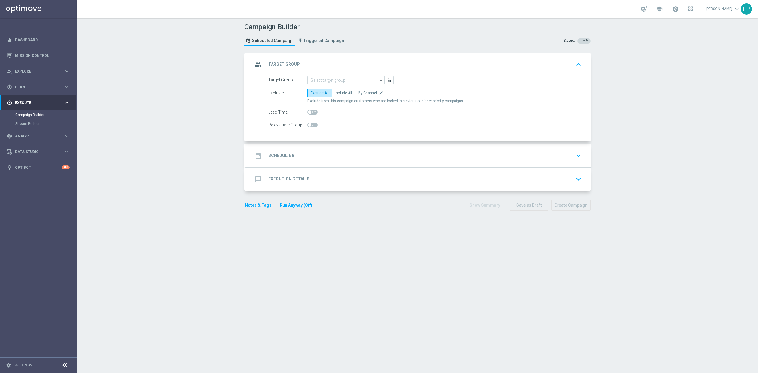
click at [36, 233] on nav "equalizer Dashboard Mission Control" at bounding box center [38, 201] width 76 height 339
click at [325, 82] on input at bounding box center [345, 80] width 77 height 8
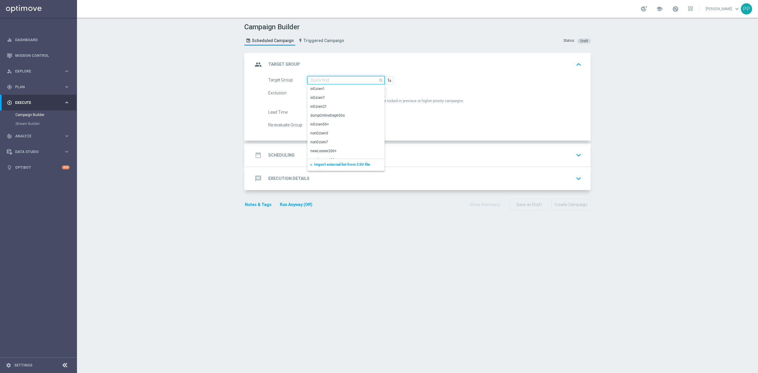
paste input "REA_ALL_TARGET_WAGER_CC LIGI 100% do 300 PLN_280825"
click at [325, 88] on div "REA_ALL_TARGET_WAGER_CC LIGI 100% do 300 PLN_280825" at bounding box center [345, 91] width 71 height 11
type input "REA_ALL_TARGET_WAGER_CC LIGI 100% do 300 PLN_280825"
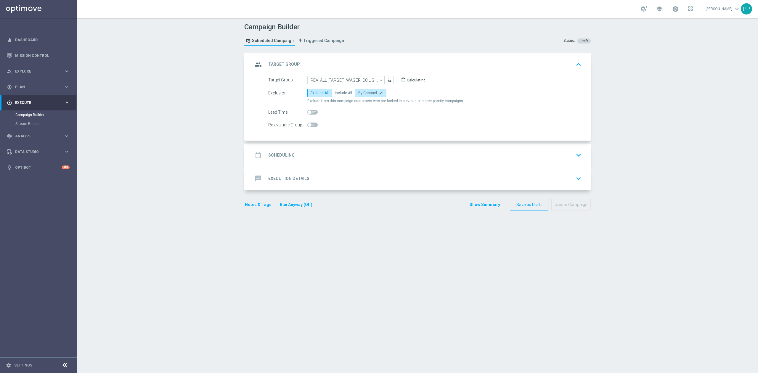
click at [368, 94] on span "By Channel" at bounding box center [367, 93] width 19 height 4
click at [362, 94] on input "By Channel edit" at bounding box center [360, 94] width 4 height 4
radio input "true"
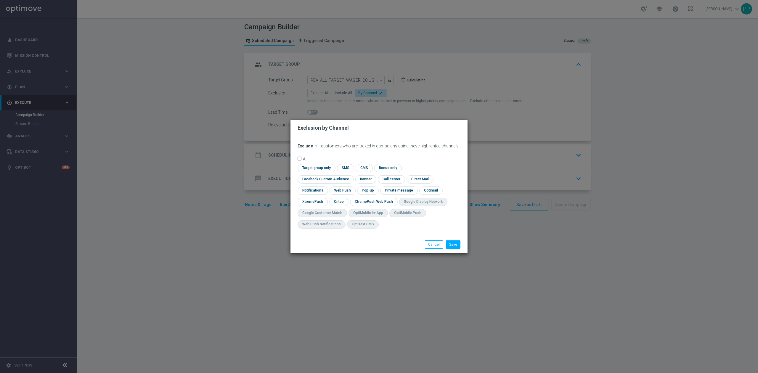
click at [298, 148] on span "Exclude" at bounding box center [304, 146] width 15 height 5
click at [304, 162] on div "Include" at bounding box center [309, 159] width 22 height 7
click at [417, 166] on form "Include arrow_drop_down × Include customers who are locked in campaigns using t…" at bounding box center [378, 188] width 163 height 88
click at [417, 168] on form "Include arrow_drop_down × Include customers who are locked in campaigns using t…" at bounding box center [378, 188] width 163 height 88
click at [351, 175] on input "checkbox" at bounding box center [324, 179] width 54 height 8
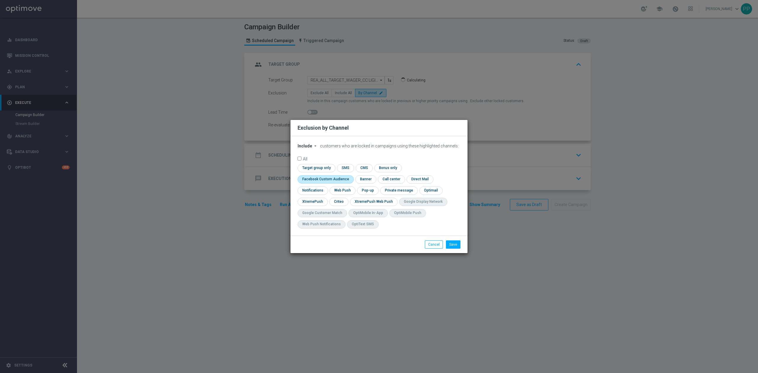
checkbox input "true"
click at [316, 200] on input "checkbox" at bounding box center [311, 202] width 29 height 8
checkbox input "true"
click at [453, 246] on button "Save" at bounding box center [453, 244] width 14 height 8
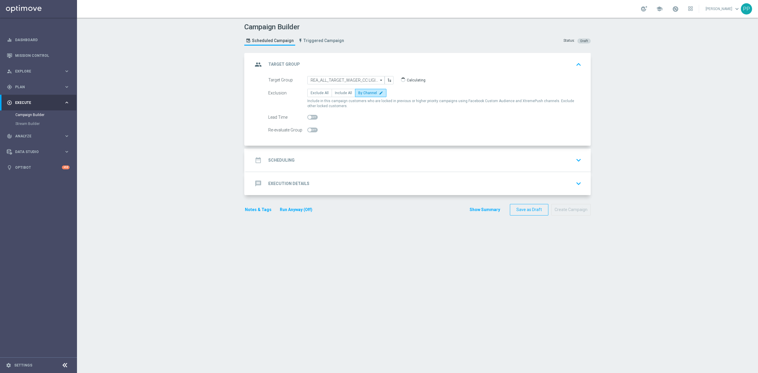
click at [345, 159] on div "date_range Scheduling keyboard_arrow_down" at bounding box center [418, 159] width 331 height 11
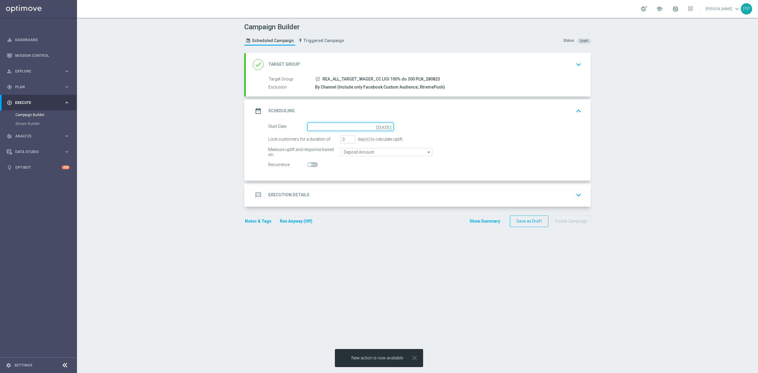
click at [328, 130] on input at bounding box center [350, 127] width 86 height 8
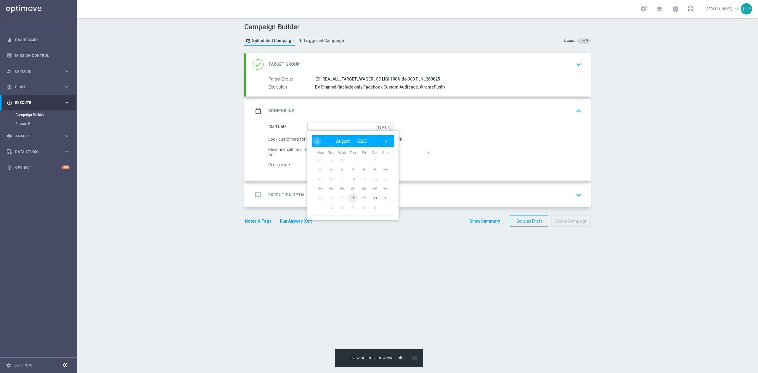
click at [352, 196] on span "28" at bounding box center [352, 197] width 9 height 9
type input "28 Aug 2025"
drag, startPoint x: 183, startPoint y: 188, endPoint x: 166, endPoint y: 180, distance: 18.4
click at [178, 187] on div "Campaign Builder Scheduled Campaign Triggered Campaign Status: Draft done Targe…" at bounding box center [417, 195] width 681 height 355
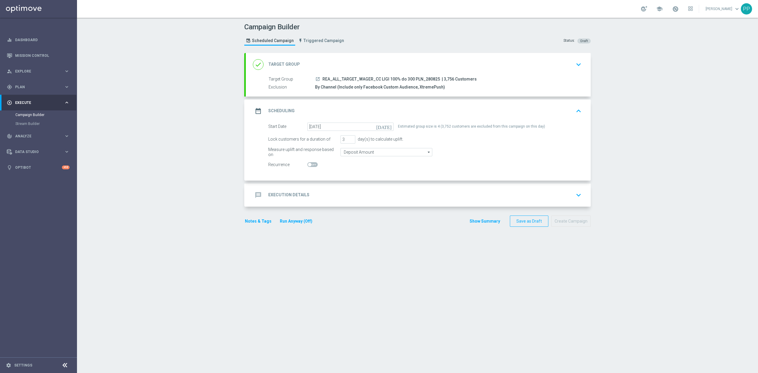
click at [335, 62] on div "done Target Group keyboard_arrow_down" at bounding box center [418, 64] width 331 height 11
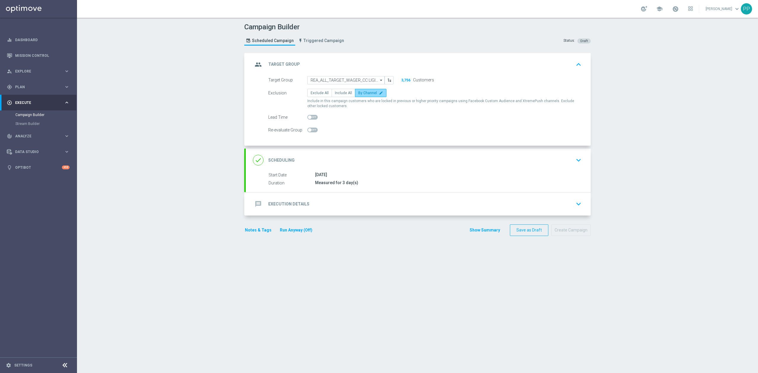
click at [358, 92] on span "By Channel" at bounding box center [367, 93] width 19 height 4
click at [358, 92] on input "By Channel edit" at bounding box center [360, 94] width 4 height 4
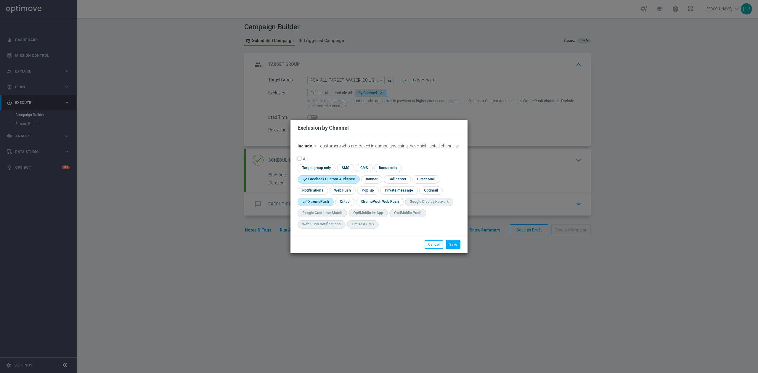
click at [315, 202] on input "checkbox" at bounding box center [314, 202] width 34 height 8
checkbox input "false"
click at [339, 204] on input "checkbox" at bounding box center [338, 202] width 18 height 8
checkbox input "true"
click at [455, 243] on button "Save" at bounding box center [453, 244] width 14 height 8
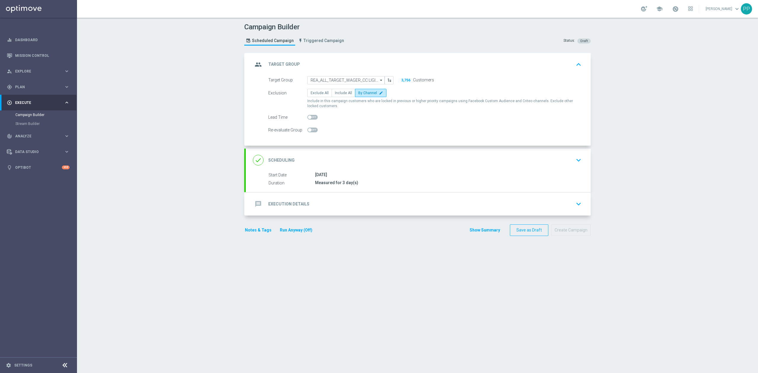
click at [352, 159] on div "done Scheduling keyboard_arrow_down" at bounding box center [418, 159] width 331 height 11
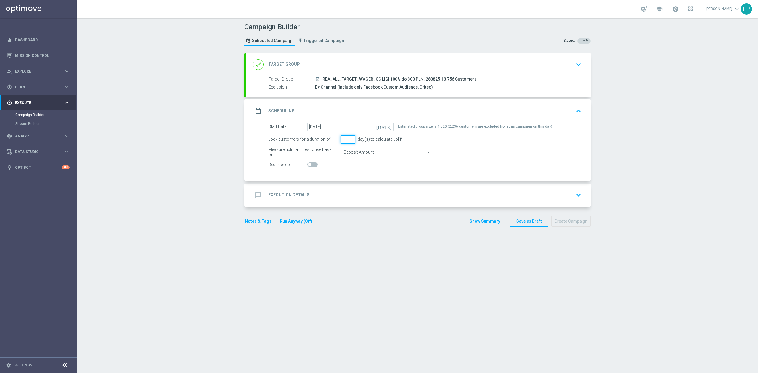
drag, startPoint x: 344, startPoint y: 139, endPoint x: 334, endPoint y: 139, distance: 9.2
click at [334, 139] on div "Lock customers for a duration of 3 day(s) to calculate uplift." at bounding box center [425, 139] width 322 height 8
type input "4"
click at [355, 154] on input "Deposit Amount" at bounding box center [386, 152] width 92 height 8
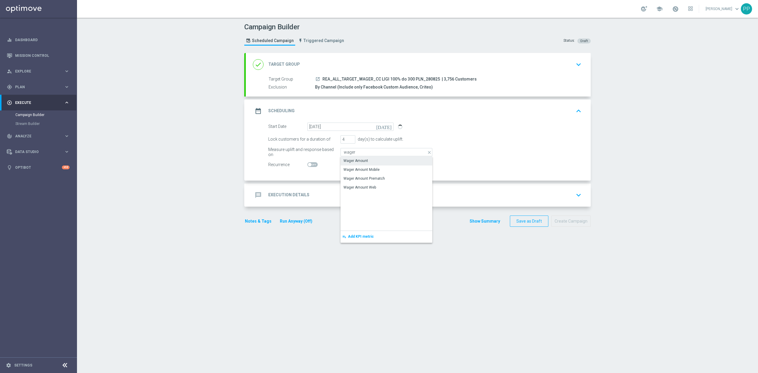
click at [357, 160] on div "Wager Amount" at bounding box center [355, 160] width 25 height 5
type input "Wager Amount"
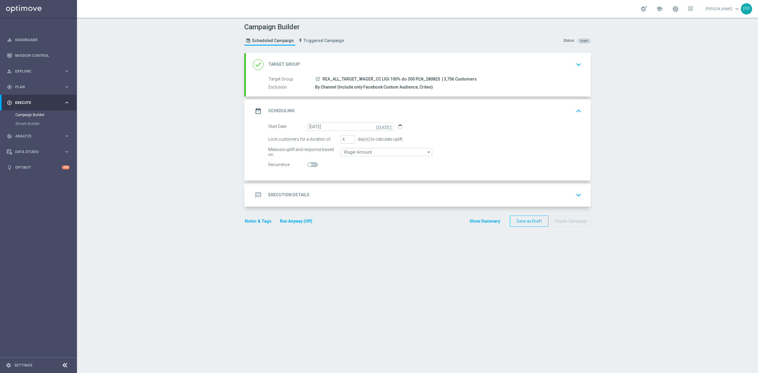
click at [338, 193] on div "message Execution Details keyboard_arrow_down" at bounding box center [418, 194] width 331 height 11
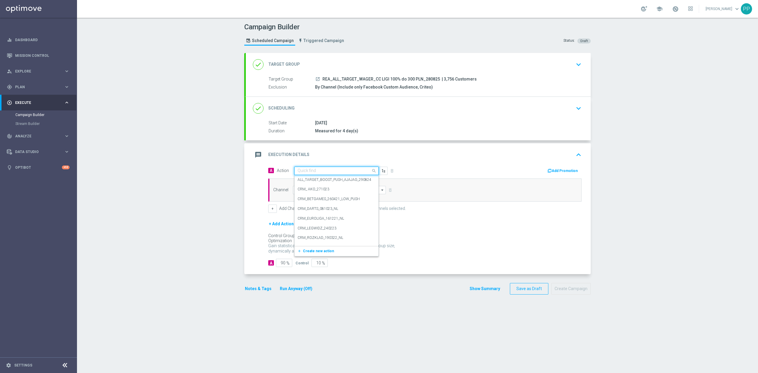
click at [313, 171] on input "text" at bounding box center [330, 170] width 66 height 5
click at [321, 250] on span "Create new action" at bounding box center [318, 251] width 31 height 4
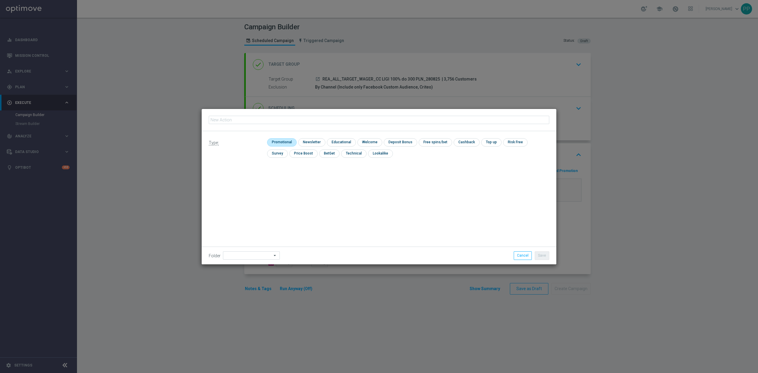
type input "REA_ALL_TARGET_WAGER_CC LIGI 100% do 300 PLN_280825"
click at [276, 143] on input "checkbox" at bounding box center [281, 142] width 28 height 8
checkbox input "true"
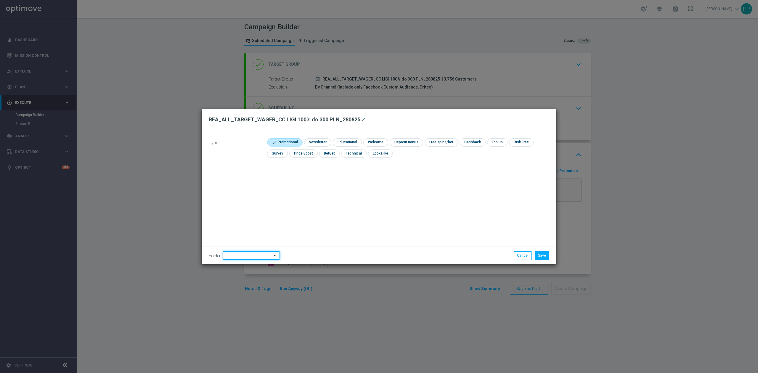
click at [240, 255] on input at bounding box center [251, 255] width 57 height 8
click at [232, 181] on div "8. Sierpień 2025" at bounding box center [239, 180] width 26 height 5
type input "8. Sierpień 2025"
click at [352, 187] on div "Type: check Promotional check Newsletter check Educational check Welcome check …" at bounding box center [379, 197] width 354 height 133
click at [544, 256] on button "Save" at bounding box center [541, 255] width 14 height 8
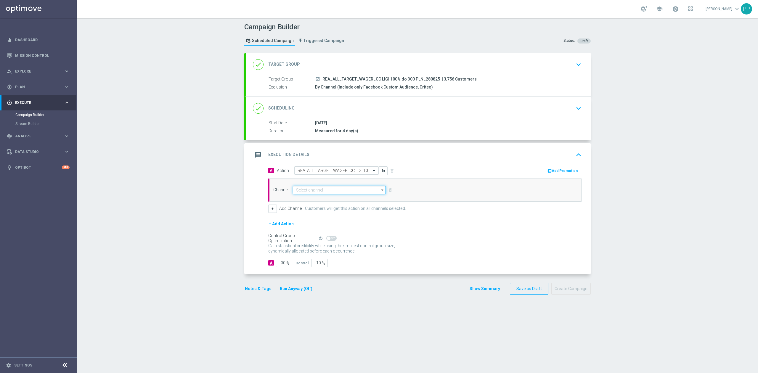
click at [317, 191] on input at bounding box center [339, 190] width 93 height 8
click at [312, 215] on div "Call center" at bounding box center [337, 212] width 88 height 8
type input "Call center"
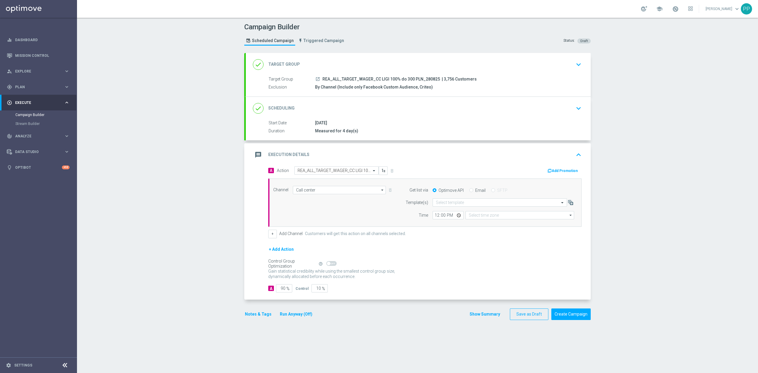
type input "Coordinated Universal Time (UTC 00:00)"
click at [475, 217] on input "Coordinated Universal Time (UTC 00:00)" at bounding box center [519, 215] width 109 height 8
click at [479, 225] on div "Central European Time (Warsaw) (UTC +02:00)" at bounding box center [516, 223] width 97 height 5
type input "Central European Time (Warsaw) (UTC +02:00)"
click at [432, 217] on input "12:00" at bounding box center [447, 215] width 31 height 8
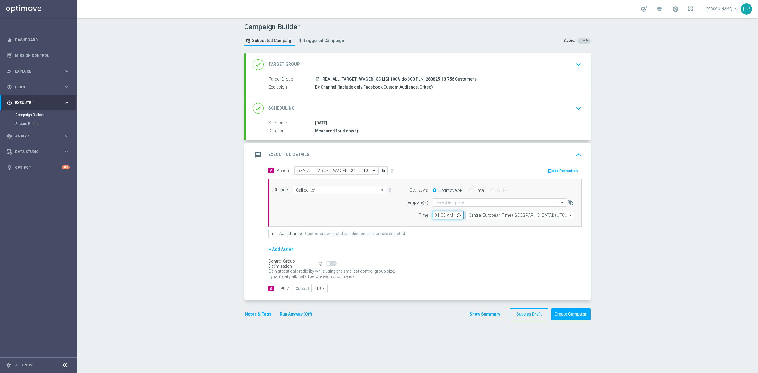
type input "11:00"
click at [132, 259] on div "Campaign Builder Scheduled Campaign Triggered Campaign Status: Draft done Targe…" at bounding box center [417, 195] width 681 height 355
click at [279, 287] on input "90" at bounding box center [284, 288] width 16 height 8
type input "9"
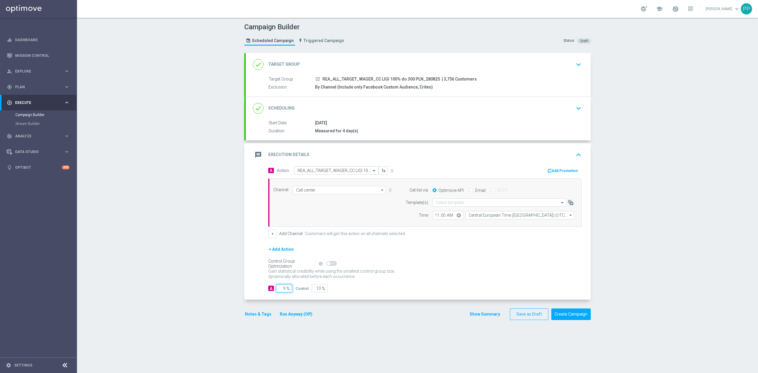
type input "91"
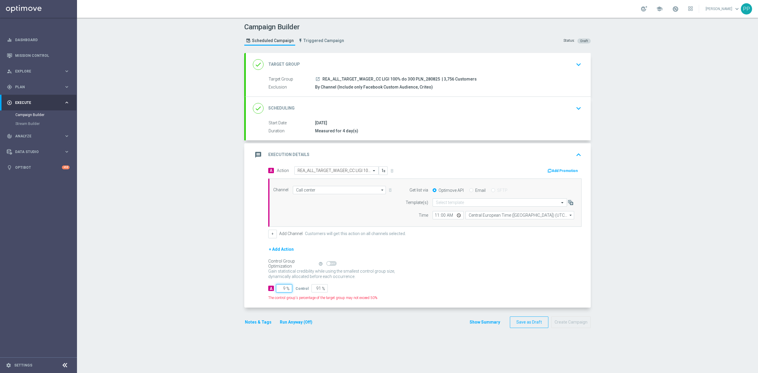
type input "95"
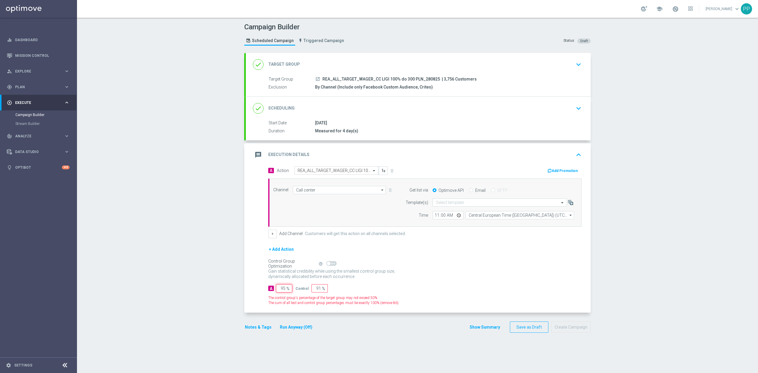
type input "5"
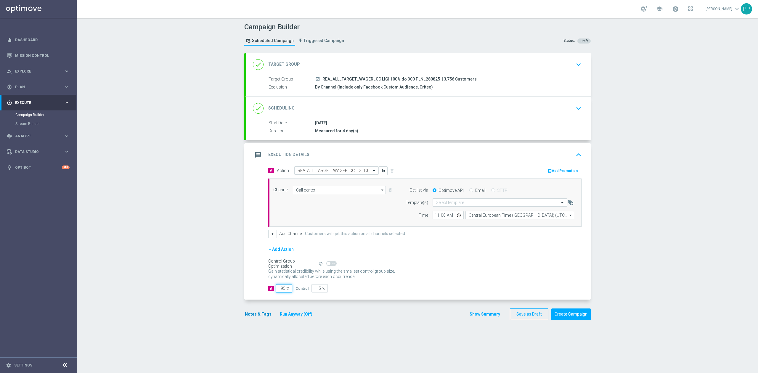
type input "95"
click at [248, 314] on button "Notes & Tags" at bounding box center [258, 313] width 28 height 7
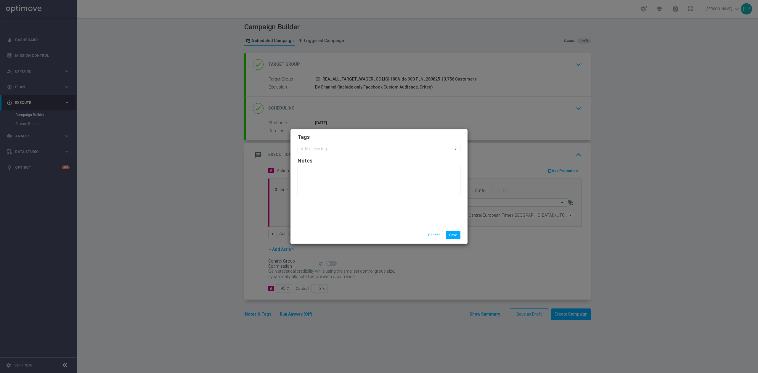
click at [310, 147] on input "text" at bounding box center [377, 149] width 152 height 5
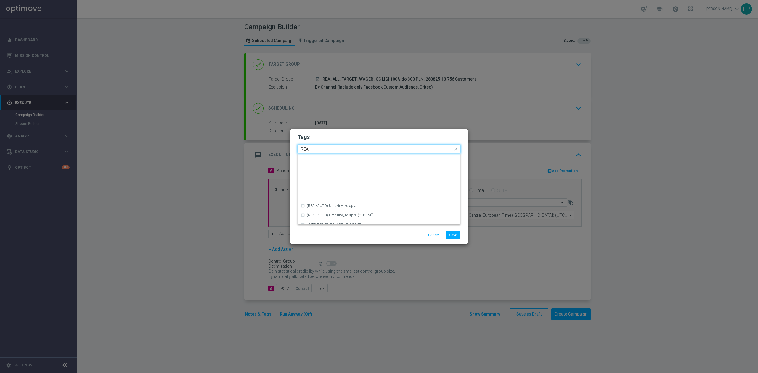
scroll to position [315, 0]
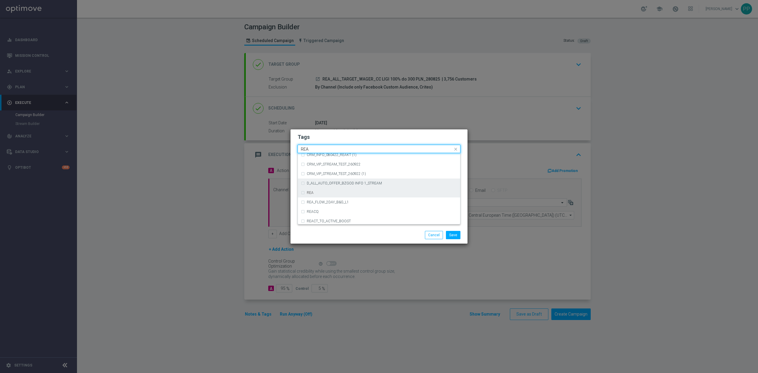
drag, startPoint x: 331, startPoint y: 189, endPoint x: 330, endPoint y: 183, distance: 6.8
click at [331, 189] on div "REA" at bounding box center [379, 192] width 156 height 9
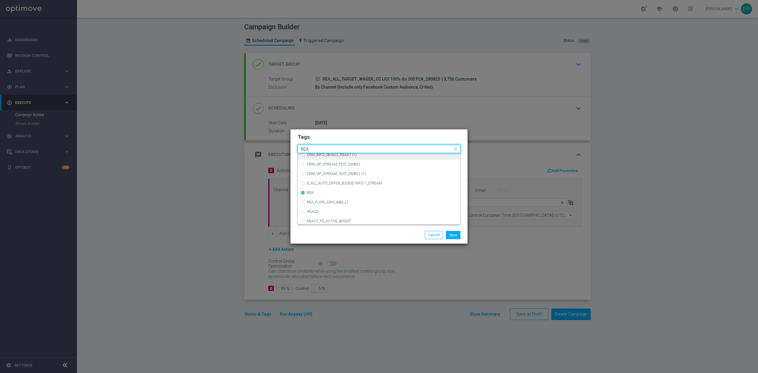
click at [324, 149] on input "REA" at bounding box center [377, 149] width 152 height 5
type input "R"
click at [307, 157] on label "ALL" at bounding box center [310, 158] width 6 height 4
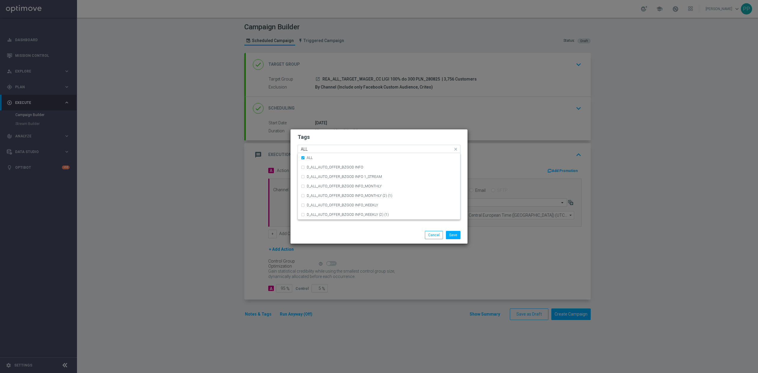
click at [309, 150] on input "ALL" at bounding box center [377, 149] width 152 height 5
type input "A"
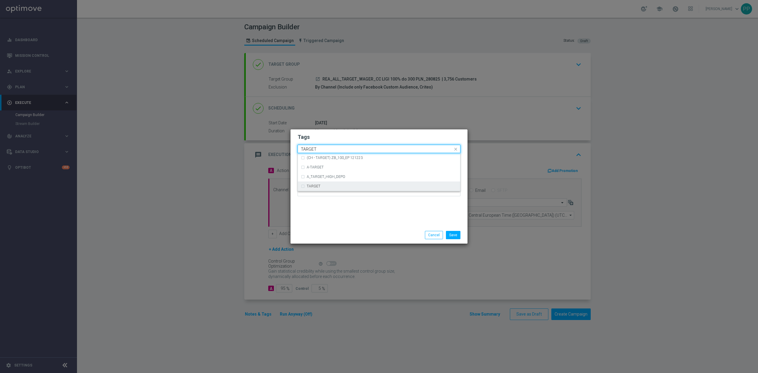
click at [306, 182] on div "TARGET" at bounding box center [379, 185] width 156 height 9
click at [317, 149] on input "TARGET" at bounding box center [377, 149] width 152 height 5
type input "T"
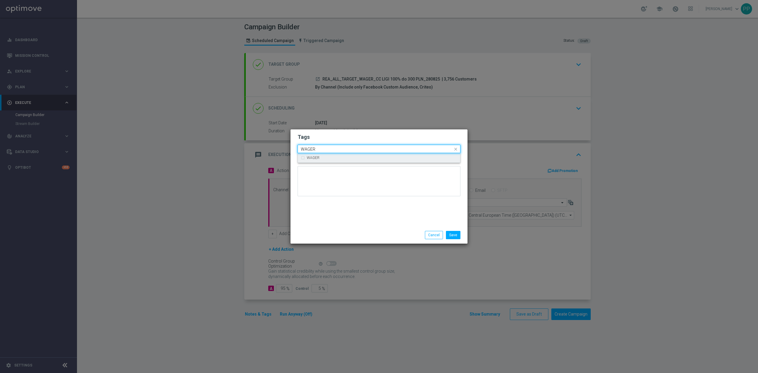
click at [317, 154] on div "WAGER" at bounding box center [379, 157] width 156 height 9
click at [322, 151] on input "WAGER" at bounding box center [377, 149] width 152 height 5
type input "W"
click at [331, 166] on div "Call Center" at bounding box center [382, 167] width 150 height 4
type input "Call"
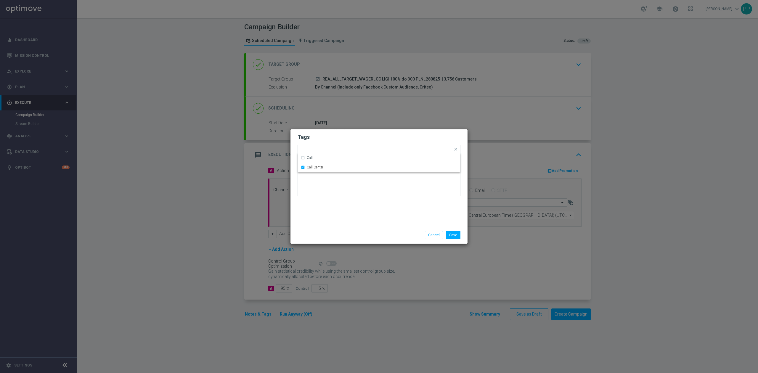
click at [344, 227] on div "Save Cancel" at bounding box center [378, 234] width 177 height 17
click at [456, 233] on button "Save" at bounding box center [453, 235] width 14 height 8
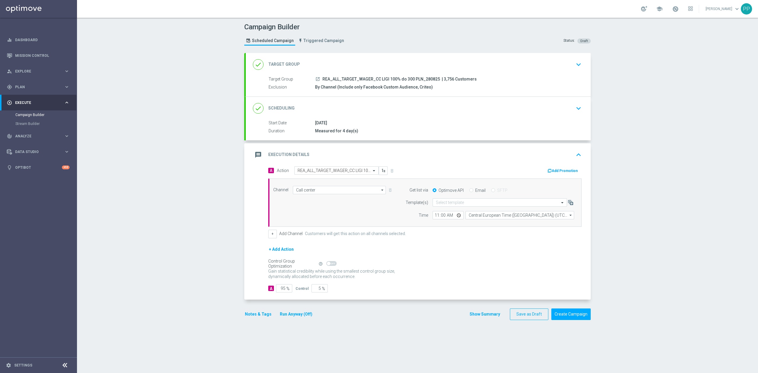
click at [258, 315] on button "Notes & Tags" at bounding box center [258, 313] width 28 height 7
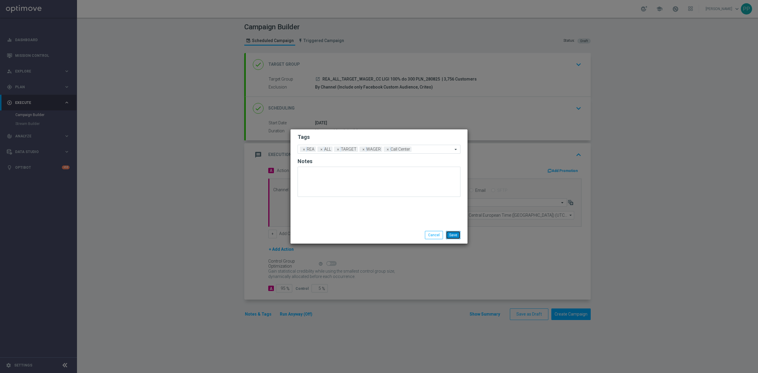
click at [456, 234] on button "Save" at bounding box center [453, 235] width 14 height 8
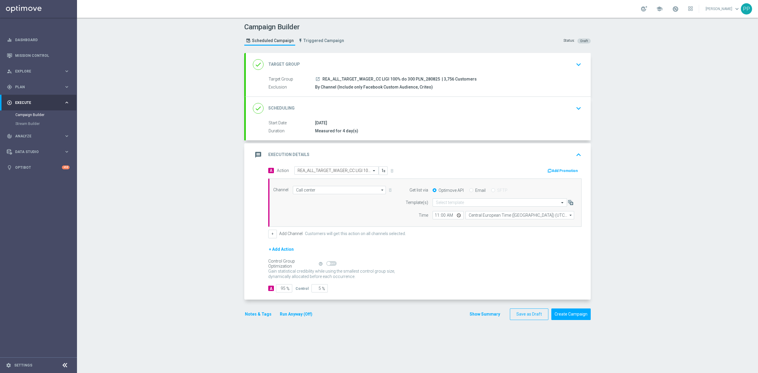
click at [400, 150] on div "message Execution Details keyboard_arrow_up" at bounding box center [418, 154] width 331 height 11
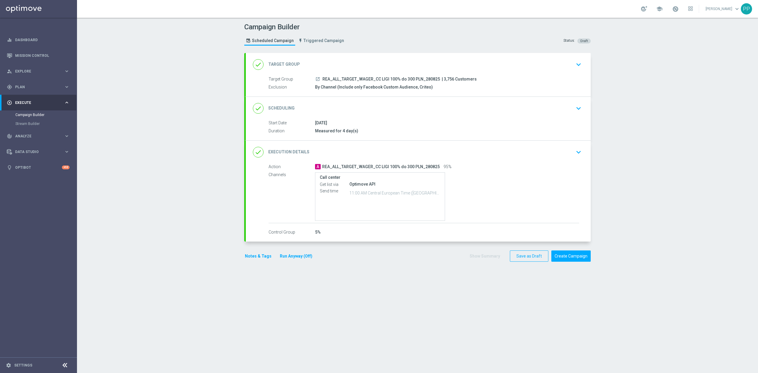
click at [391, 108] on div "done Scheduling keyboard_arrow_down" at bounding box center [418, 108] width 331 height 11
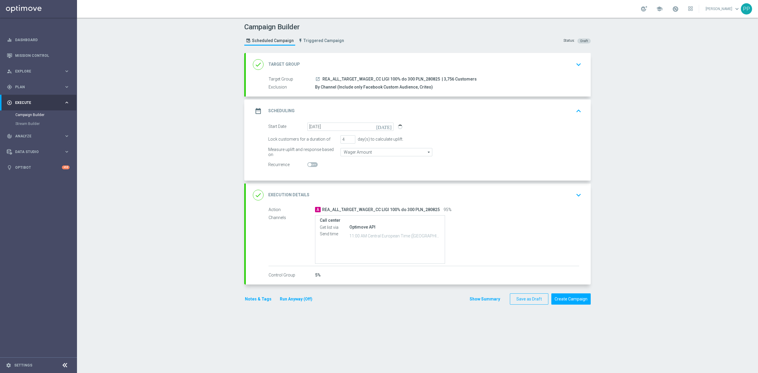
click at [383, 108] on div "date_range Scheduling keyboard_arrow_up" at bounding box center [418, 110] width 331 height 11
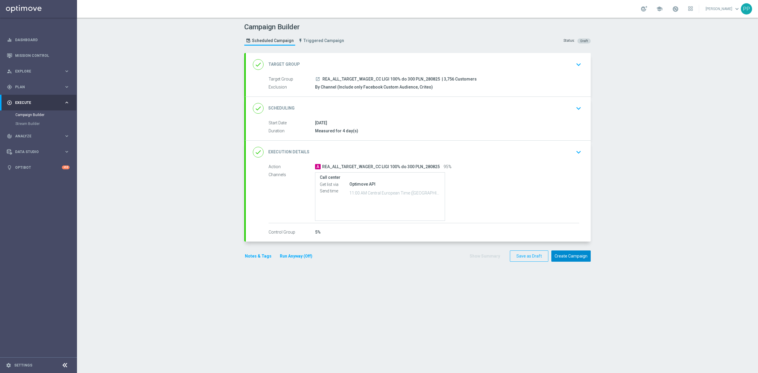
click at [560, 253] on button "Create Campaign" at bounding box center [570, 256] width 39 height 12
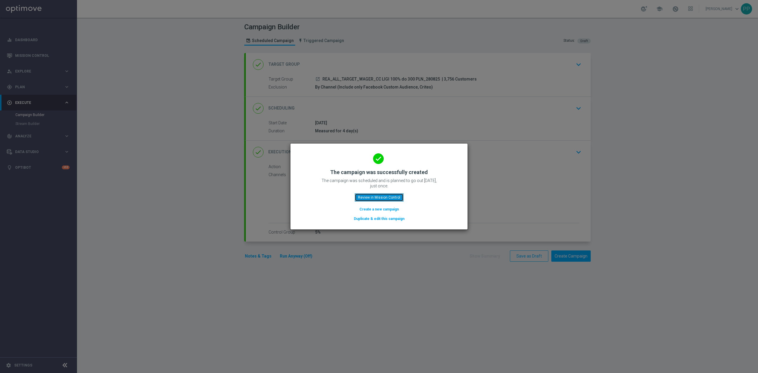
click at [398, 196] on button "Review in Mission Control" at bounding box center [378, 197] width 49 height 8
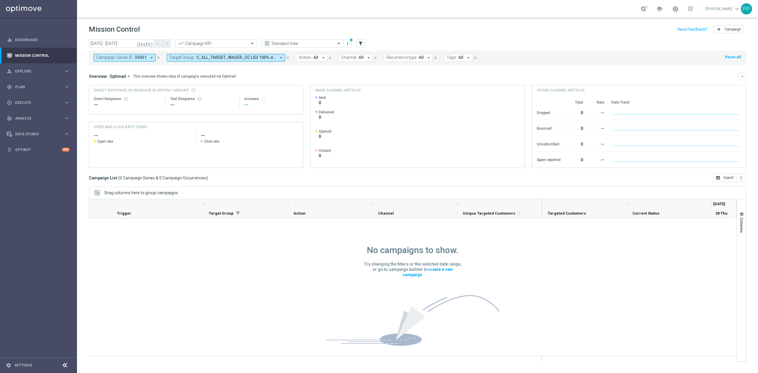
click at [157, 58] on icon "close" at bounding box center [158, 58] width 4 height 4
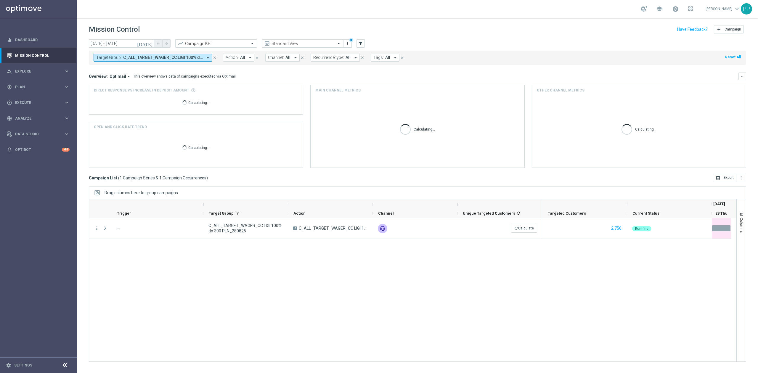
click at [157, 58] on span "C_ALL_TARGET_WAGER_CC LIGI 100% do 300 PLN_280825" at bounding box center [163, 57] width 80 height 5
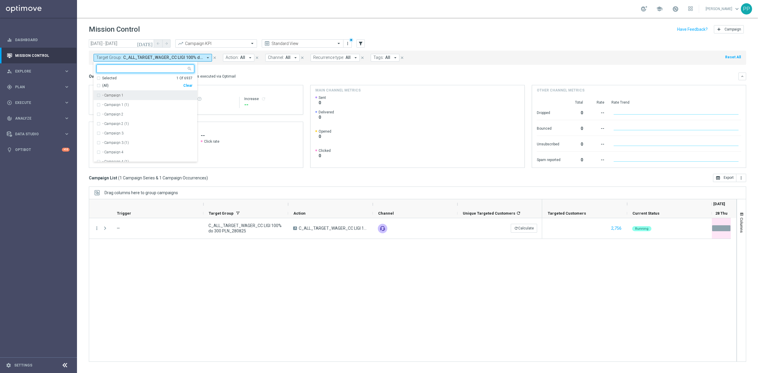
click at [0, 0] on div "Clear" at bounding box center [0, 0] width 0 height 0
click at [175, 70] on input "text" at bounding box center [143, 68] width 87 height 5
paste input "REA_ALL_TARGET_WAGER_CC LIGI 100% do 300 PLN_280825"
click at [170, 96] on label "REA_ALL_TARGET_WAGER_CC LIGI 100% do 300 PLN_280825" at bounding box center [148, 96] width 92 height 4
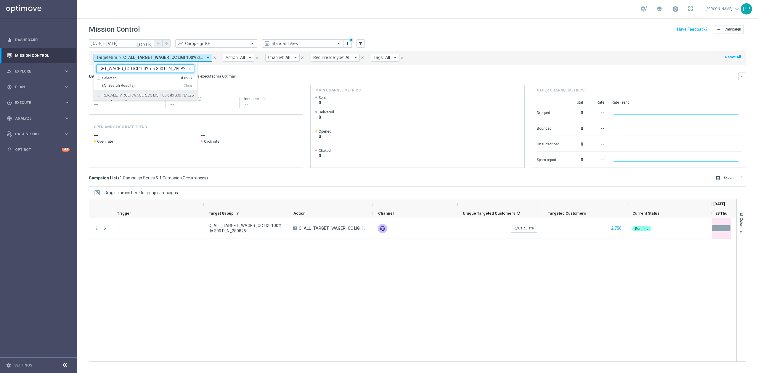
type input "REA_ALL_TARGET_WAGER_CC LIGI 100% do 300 PLN_280825"
click at [244, 70] on mini-dashboard "Overview: Optimail arrow_drop_down This overview shows data of campaigns execut…" at bounding box center [417, 119] width 657 height 109
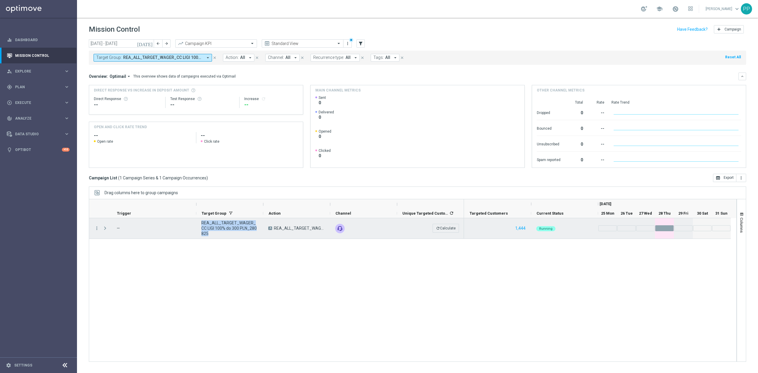
drag, startPoint x: 222, startPoint y: 235, endPoint x: 202, endPoint y: 223, distance: 23.2
click at [202, 223] on span "REA_ALL_TARGET_WAGER_CC LIGI 100% do 300 PLN_280825" at bounding box center [229, 228] width 57 height 16
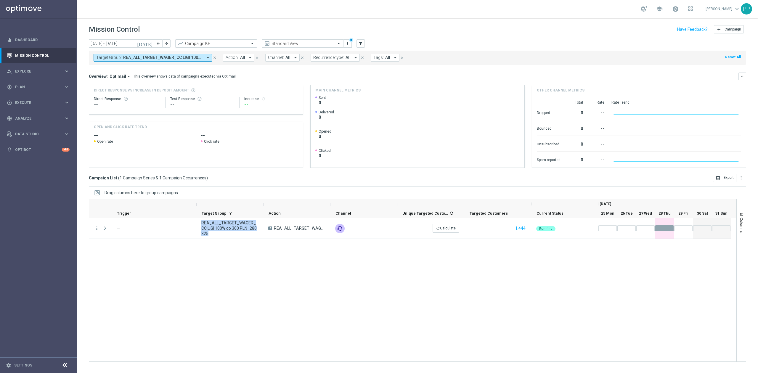
click at [668, 260] on div "1,444 Running" at bounding box center [600, 289] width 272 height 143
click at [332, 293] on div "more_vert — REA_ALL_TARGET_WAGER_CC LIGI 100% do 300 PLN_280825 A REA_ALL_TARGE…" at bounding box center [412, 290] width 647 height 144
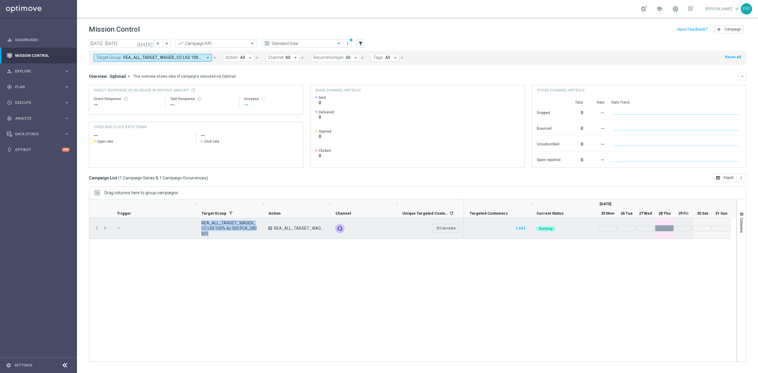
click at [245, 230] on span "REA_ALL_TARGET_WAGER_CC LIGI 100% do 300 PLN_280825" at bounding box center [229, 228] width 57 height 16
